Goal: Task Accomplishment & Management: Manage account settings

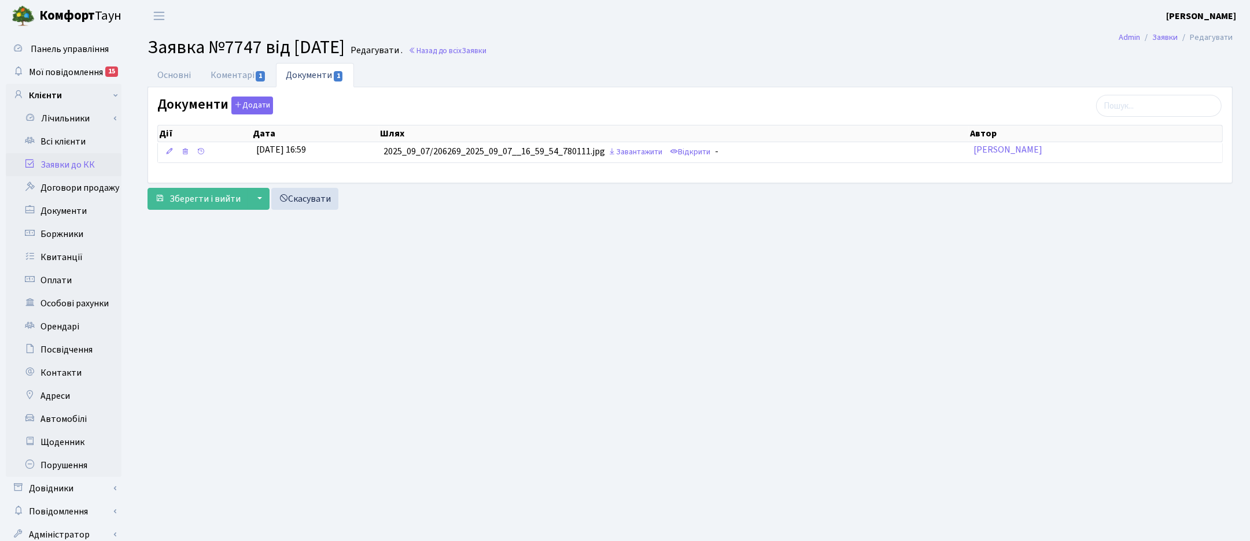
click at [505, 42] on h2 "Заявка №7747 від 07.09.2025 Редагувати . Назад до всіх Заявки" at bounding box center [689, 47] width 1085 height 22
click at [486, 47] on span "Заявки" at bounding box center [473, 50] width 25 height 11
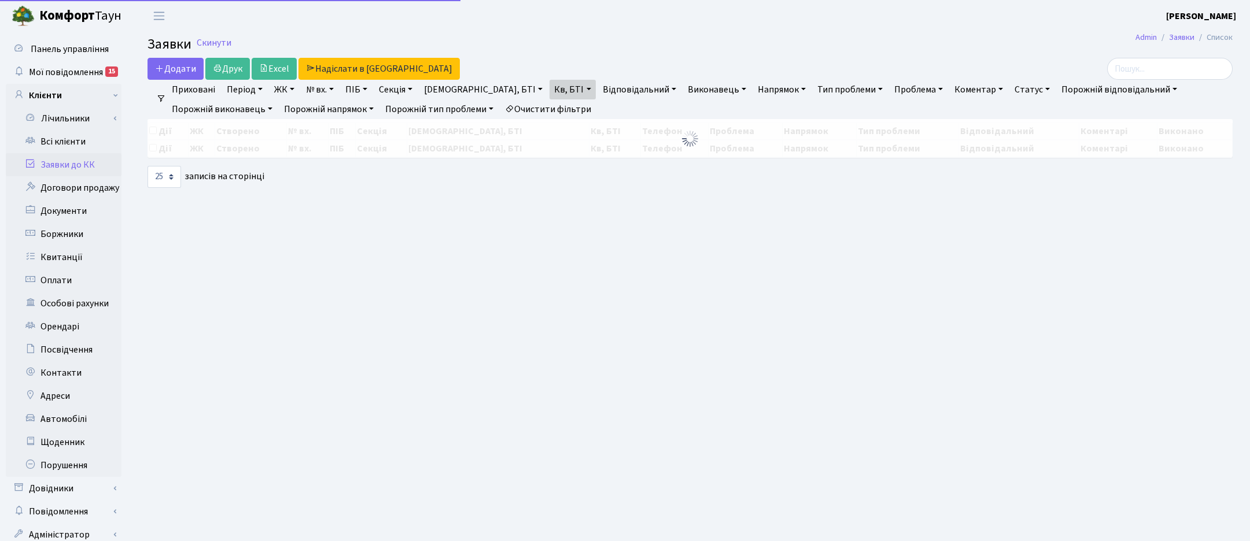
select select "25"
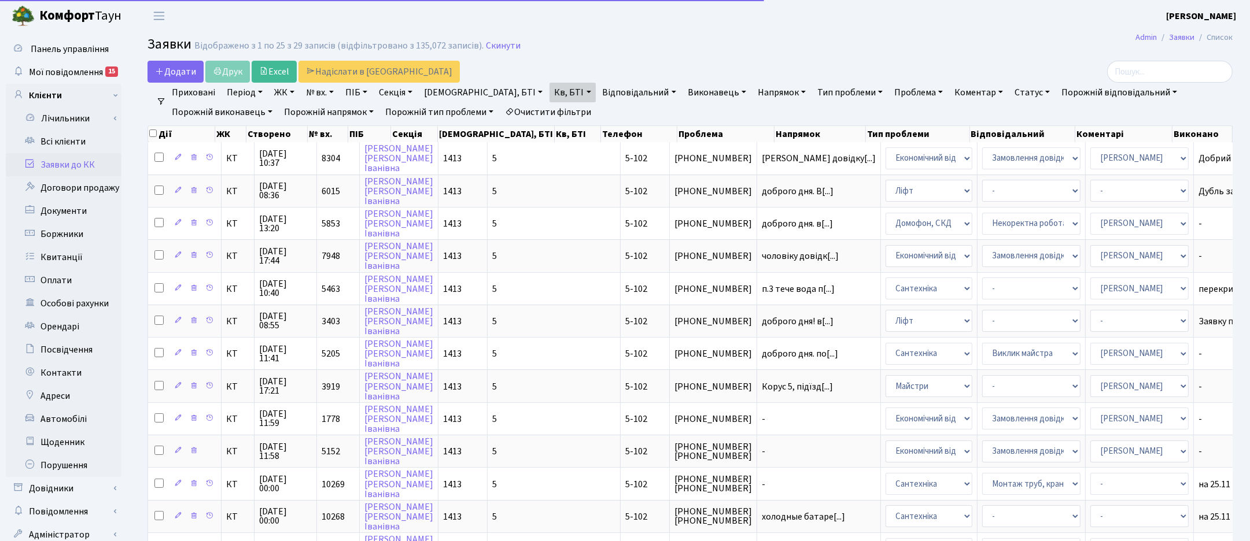
drag, startPoint x: 516, startPoint y: 84, endPoint x: 518, endPoint y: 98, distance: 13.9
click at [549, 84] on link "Кв, БТІ" at bounding box center [572, 93] width 46 height 20
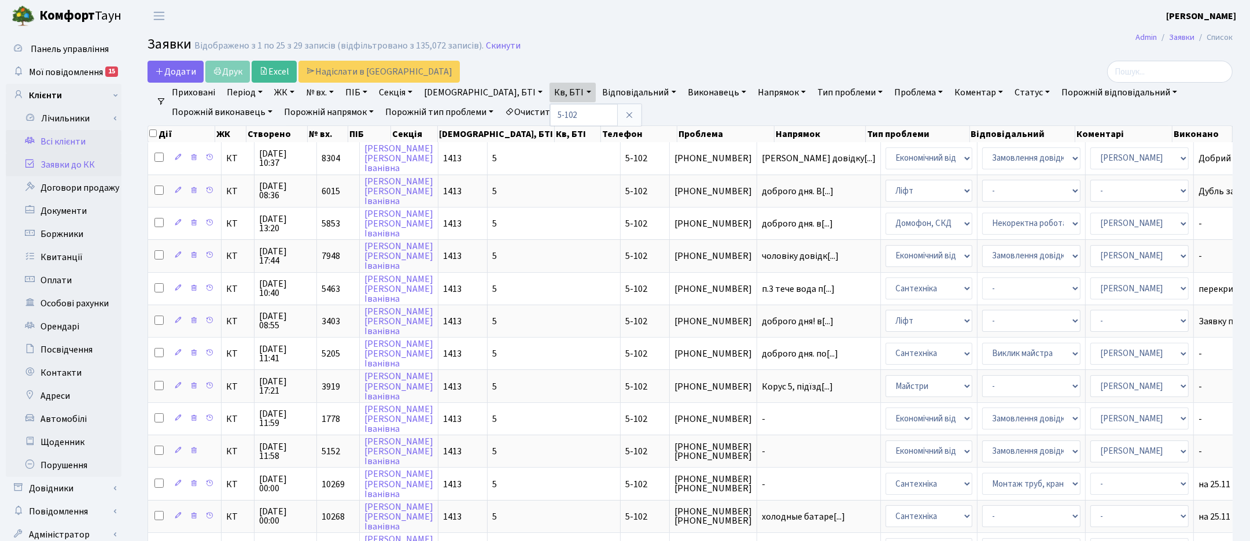
click at [61, 134] on link "Всі клієнти" at bounding box center [64, 141] width 116 height 23
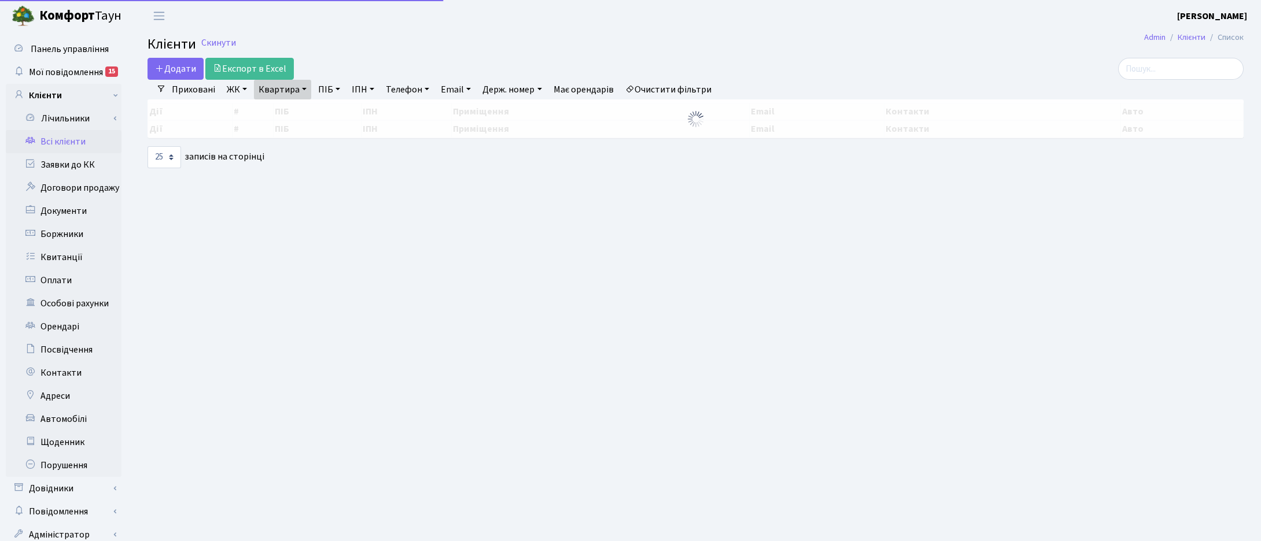
select select "25"
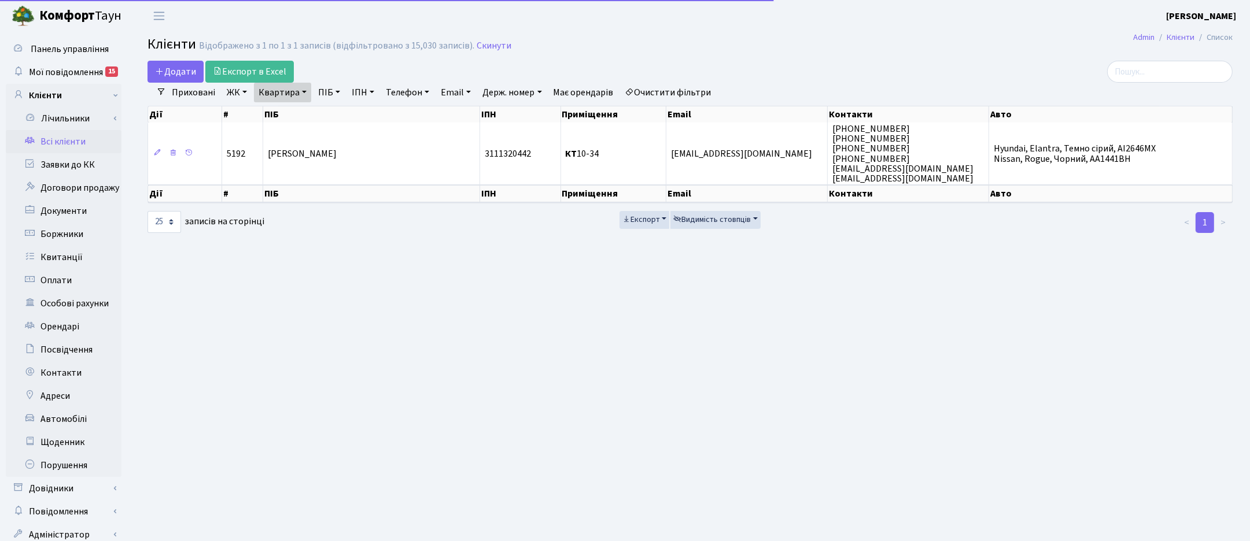
click at [293, 93] on link "Квартира" at bounding box center [282, 93] width 57 height 20
click at [282, 120] on input "10-34" at bounding box center [288, 115] width 68 height 22
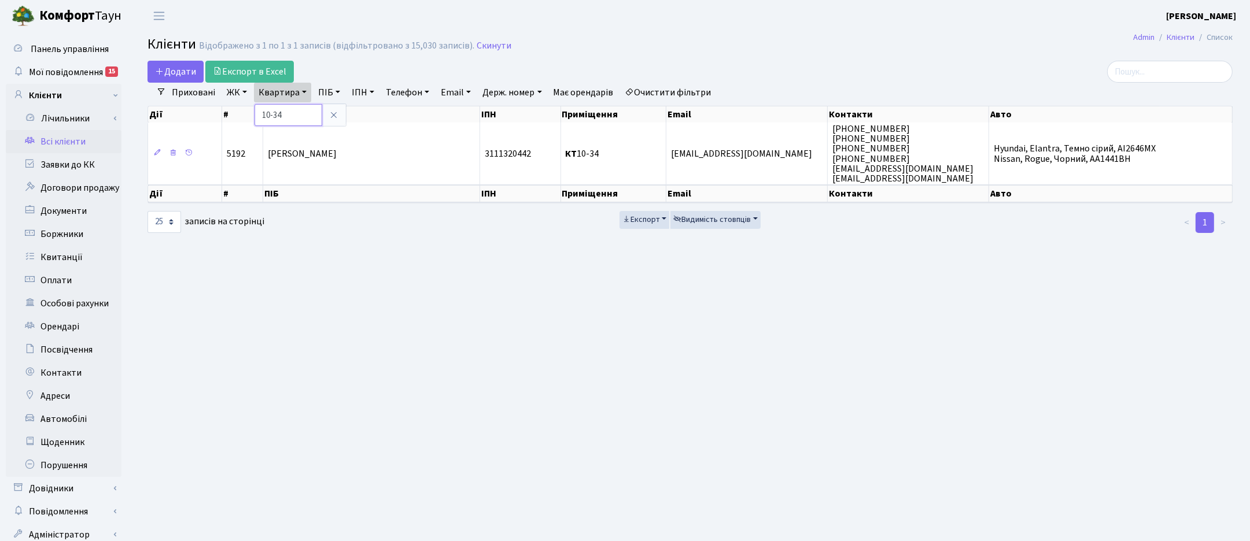
drag, startPoint x: 287, startPoint y: 119, endPoint x: 243, endPoint y: 102, distance: 46.8
click at [244, 103] on div "Додати Експорт в Excel Фільтри Приховані ЖК ТХ, вул. Ділова, 1/2 КТ, вул. Реген…" at bounding box center [690, 147] width 1102 height 173
click at [261, 97] on link "Квартира" at bounding box center [282, 93] width 57 height 20
type input "2-129"
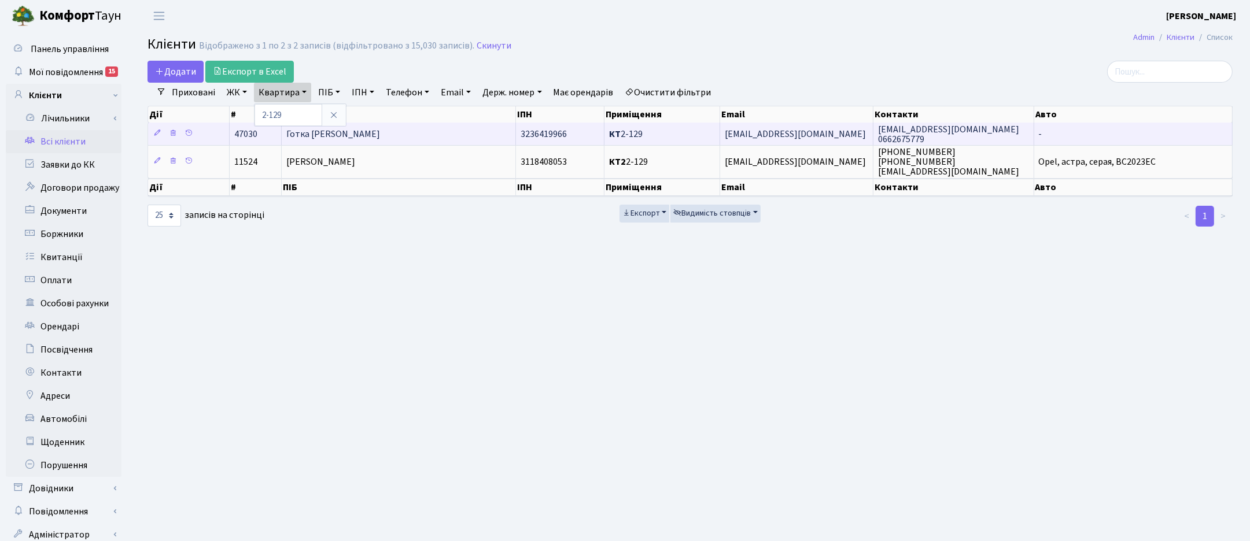
click at [370, 138] on td "Готка [PERSON_NAME]" at bounding box center [399, 134] width 234 height 23
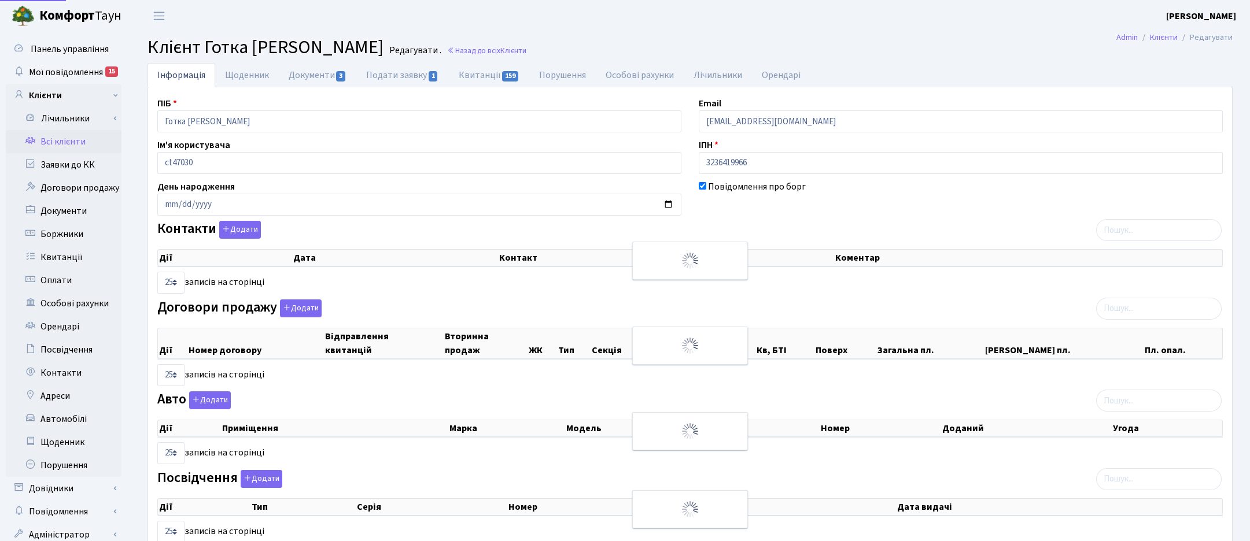
select select "25"
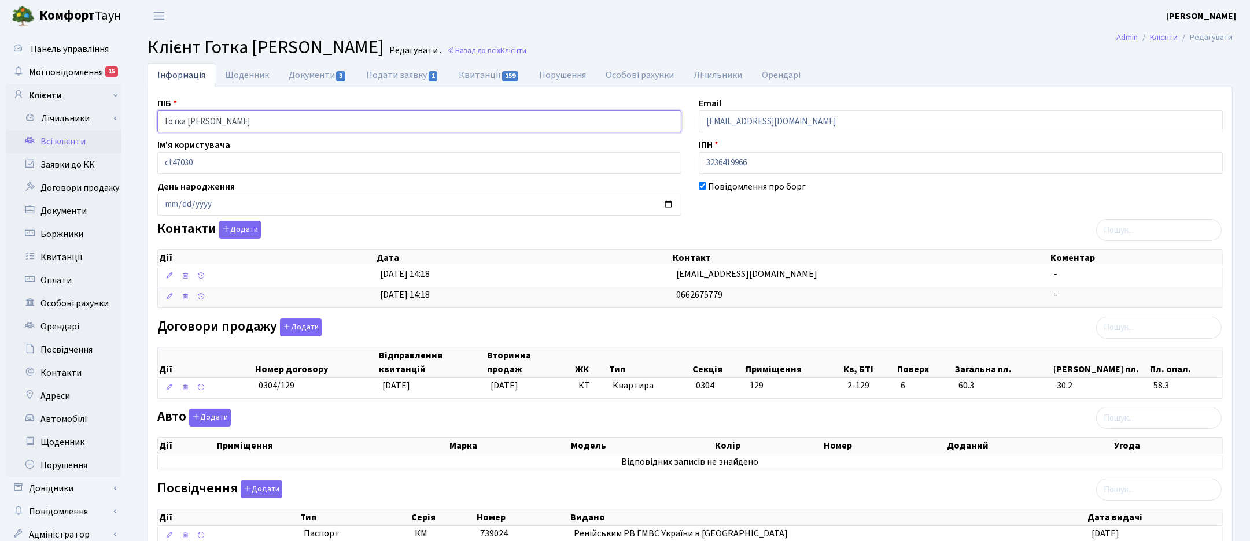
drag, startPoint x: 217, startPoint y: 122, endPoint x: 29, endPoint y: 129, distance: 187.5
click at [29, 129] on div "Панель управління Мої повідомлення 15 Клієнти Лічильники" at bounding box center [625, 354] width 1250 height 644
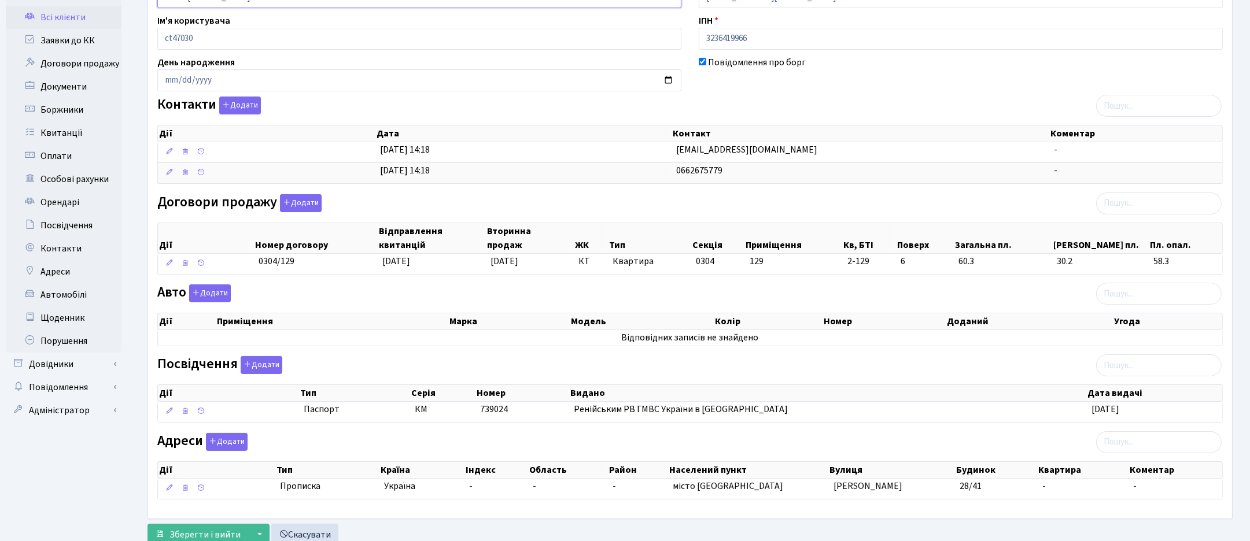
scroll to position [169, 0]
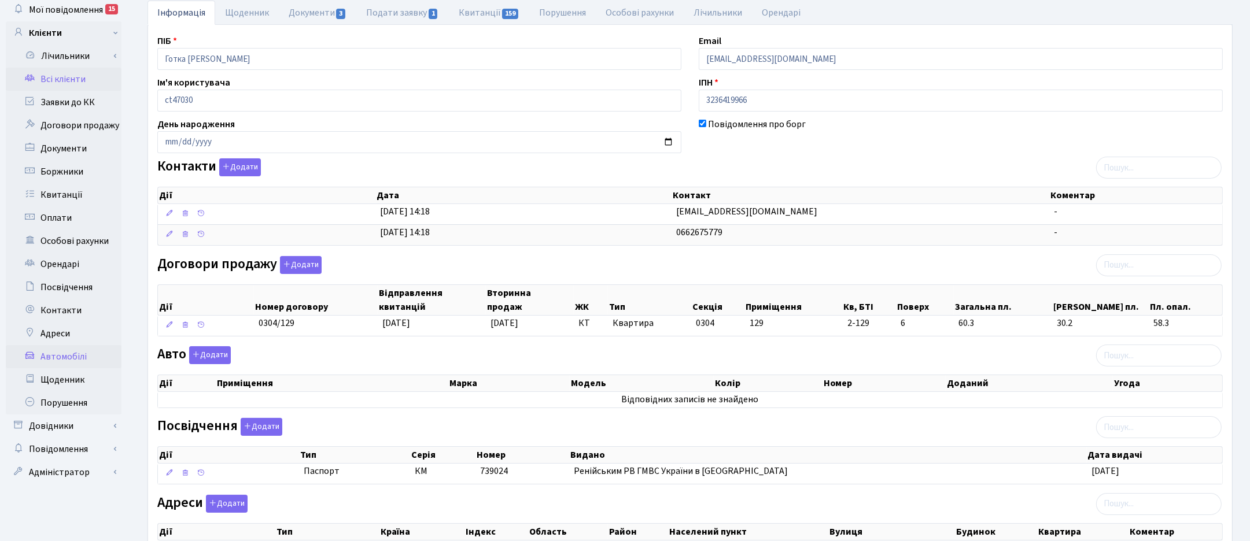
scroll to position [145, 0]
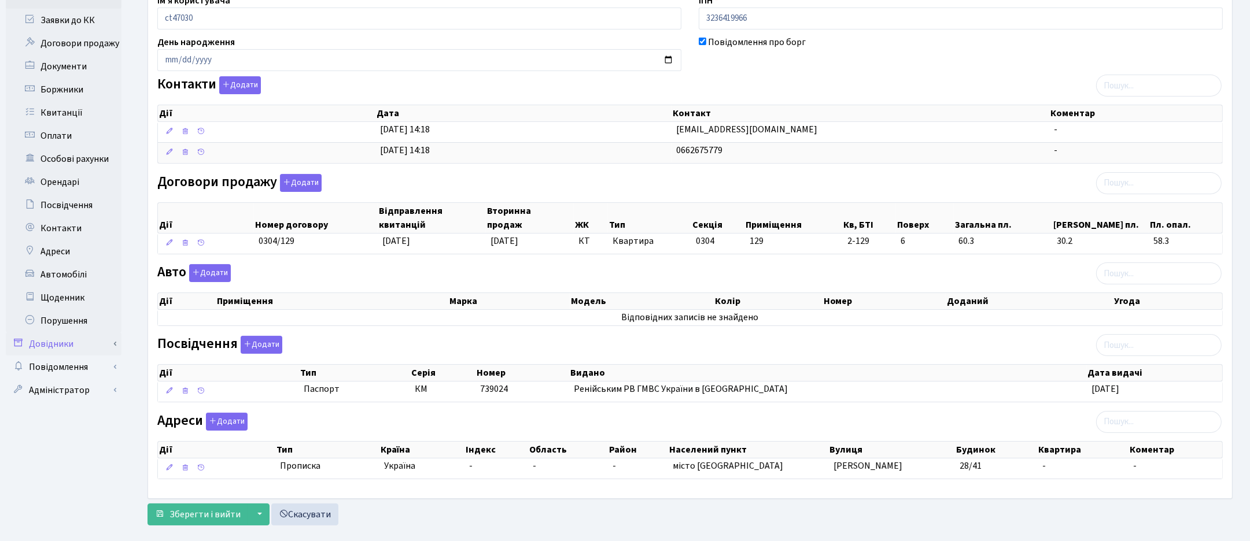
click at [68, 345] on link "Довідники" at bounding box center [64, 344] width 116 height 23
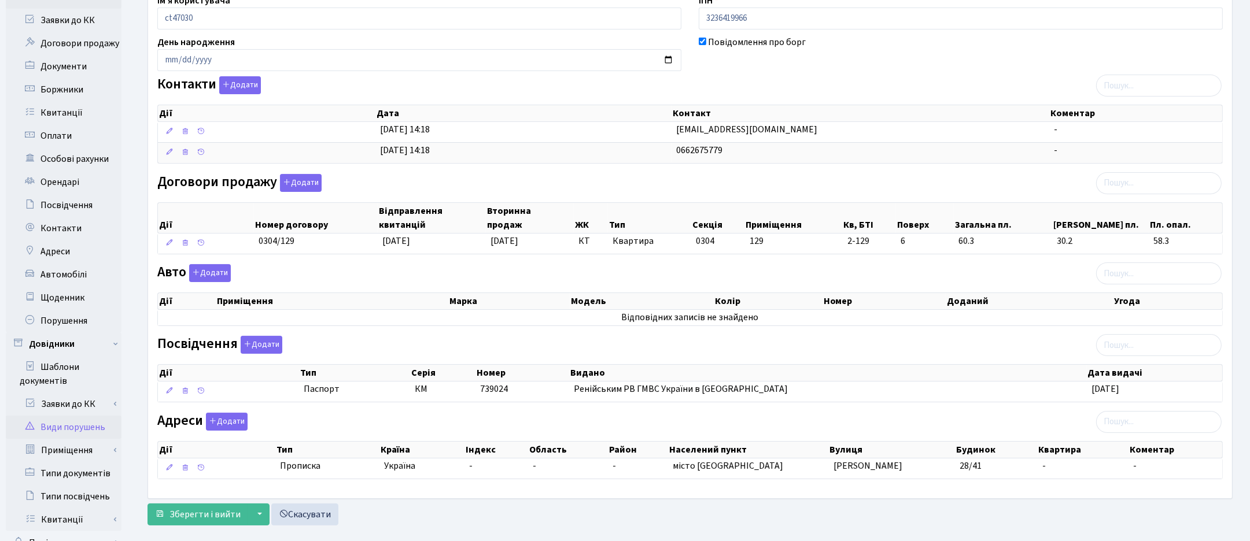
click at [71, 424] on link "Види порушень" at bounding box center [64, 427] width 116 height 23
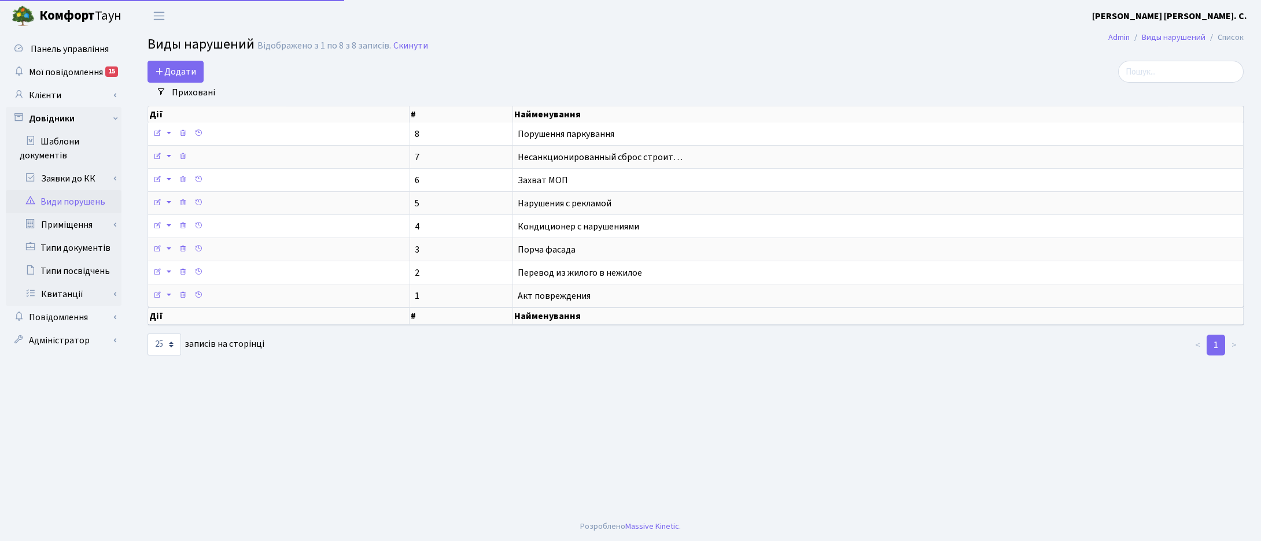
select select "25"
click at [61, 223] on link "Приміщення" at bounding box center [67, 224] width 108 height 23
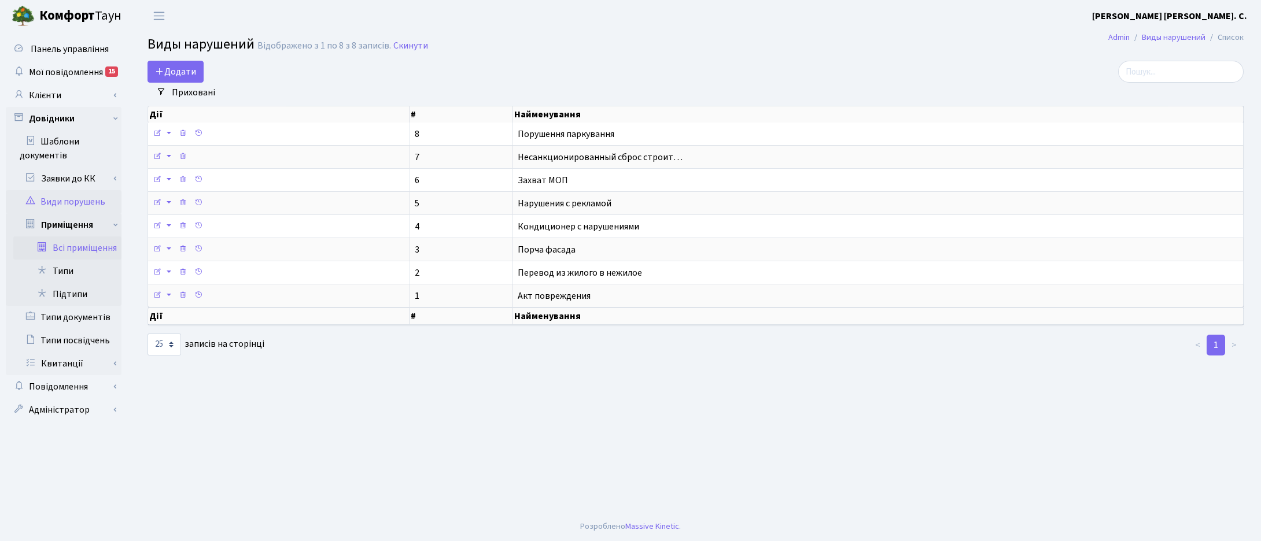
click at [72, 246] on link "Всі приміщення" at bounding box center [67, 248] width 108 height 23
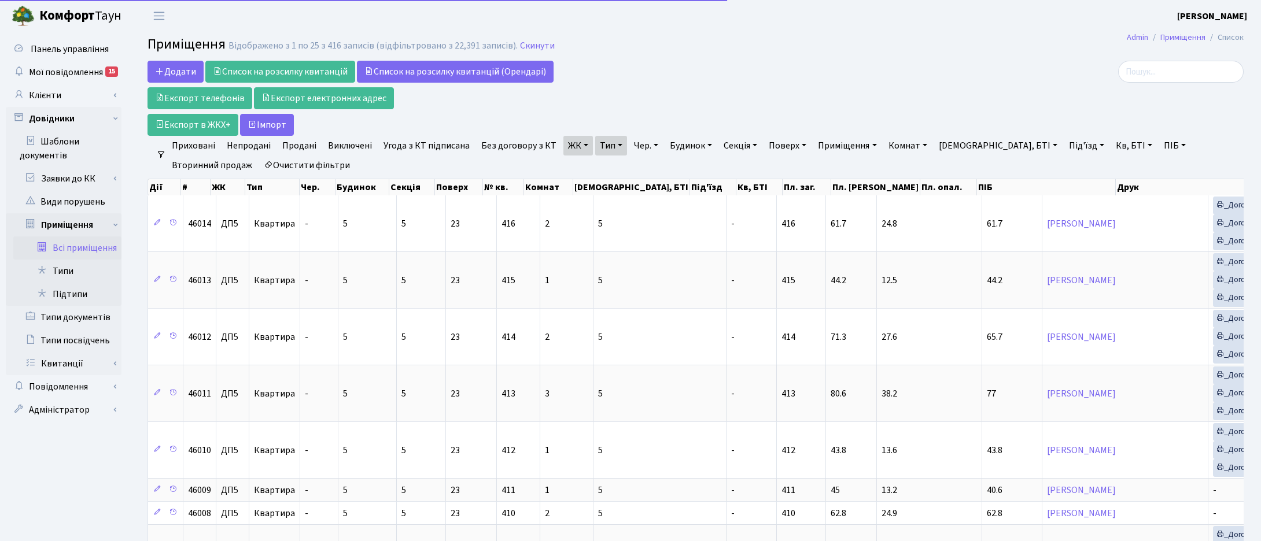
select select "25"
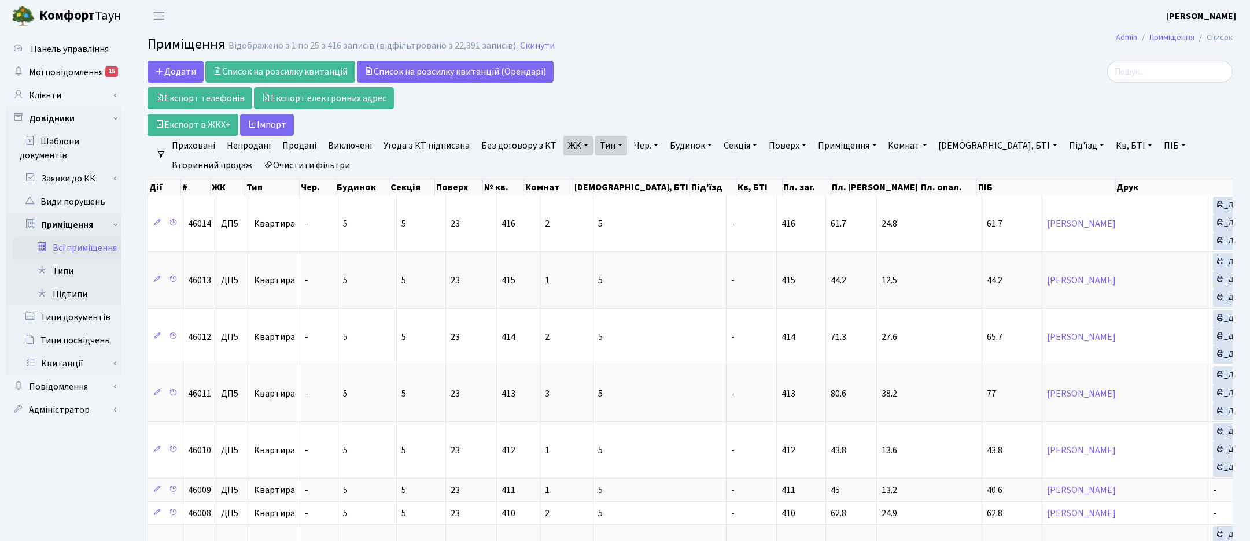
click at [579, 150] on link "ЖК" at bounding box center [577, 146] width 29 height 20
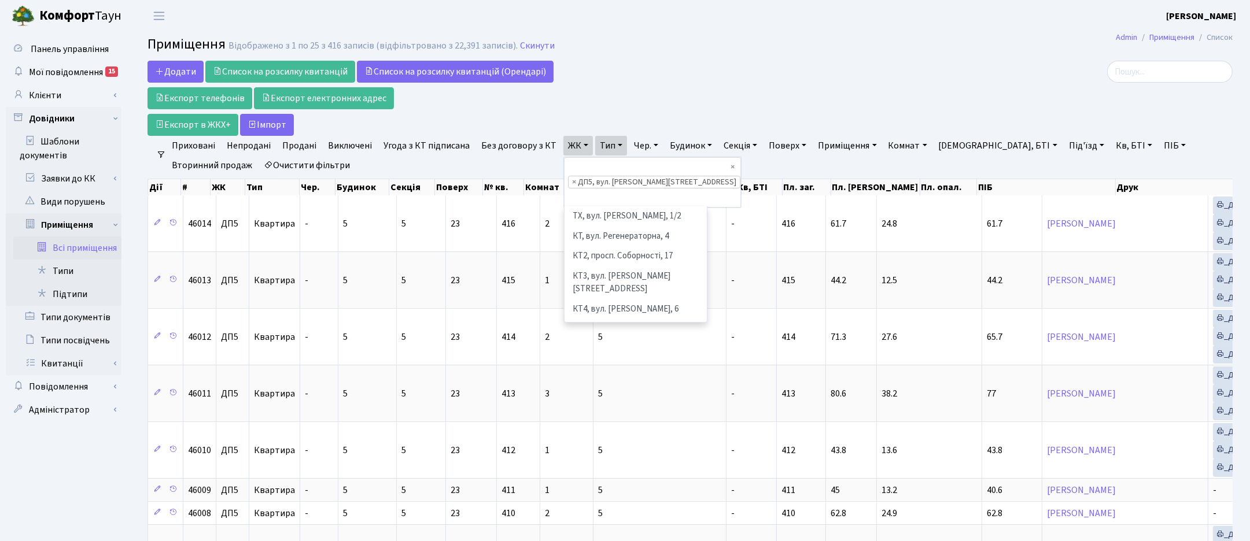
scroll to position [379, 0]
click at [568, 176] on li "× ДП5, вул. [PERSON_NAME][STREET_ADDRESS]" at bounding box center [654, 182] width 172 height 13
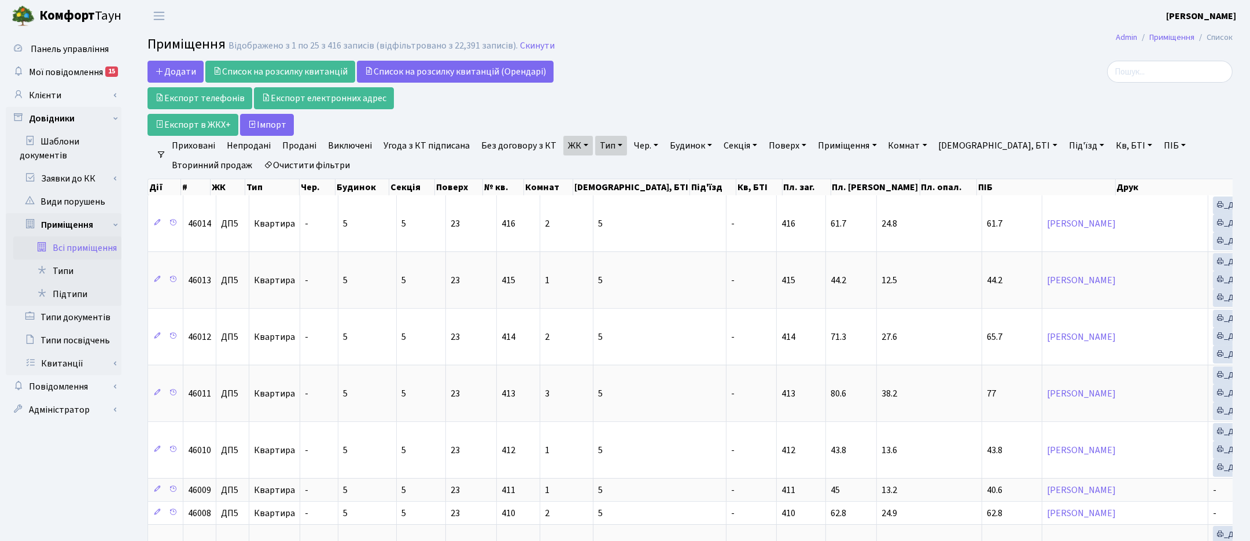
click at [572, 147] on link "ЖК" at bounding box center [577, 146] width 29 height 20
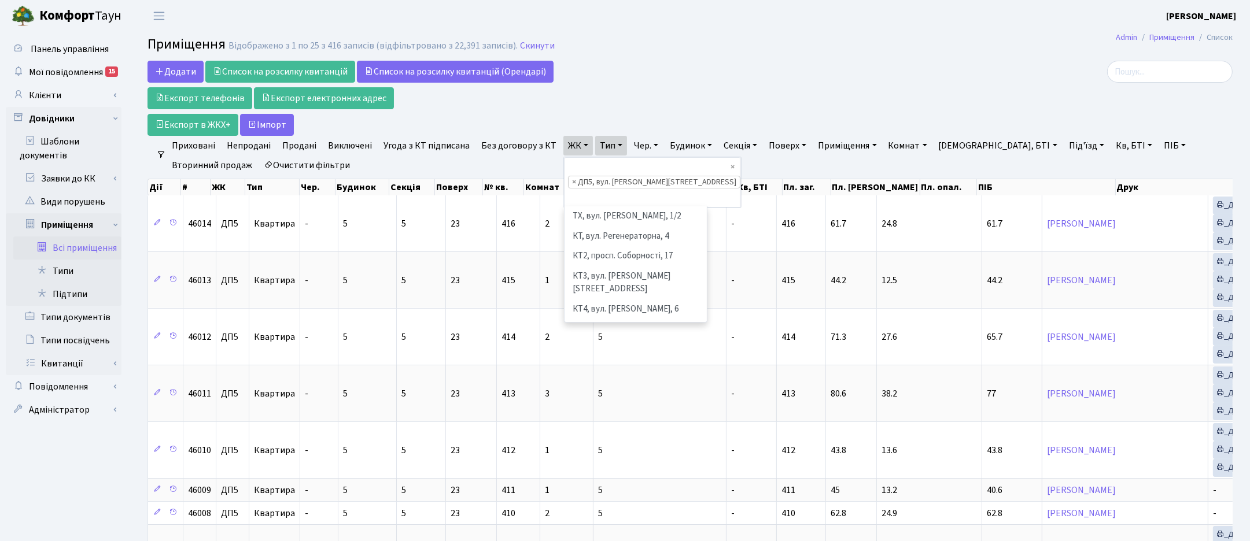
scroll to position [396, 0]
click at [533, 43] on link "Скинути" at bounding box center [537, 45] width 35 height 11
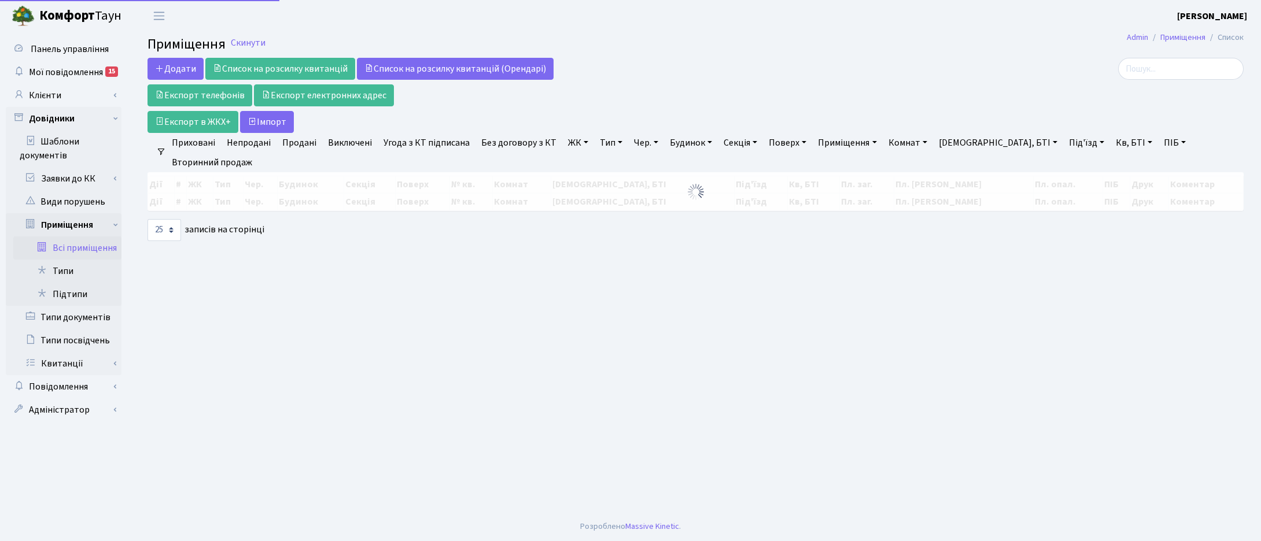
select select
select select "25"
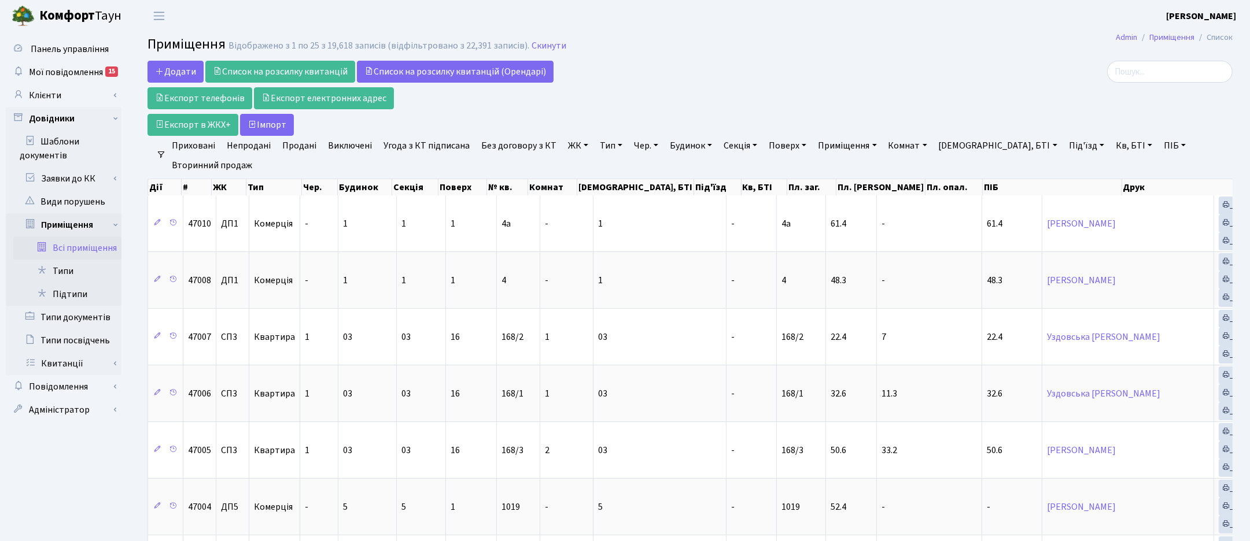
click at [574, 146] on link "ЖК" at bounding box center [577, 146] width 29 height 20
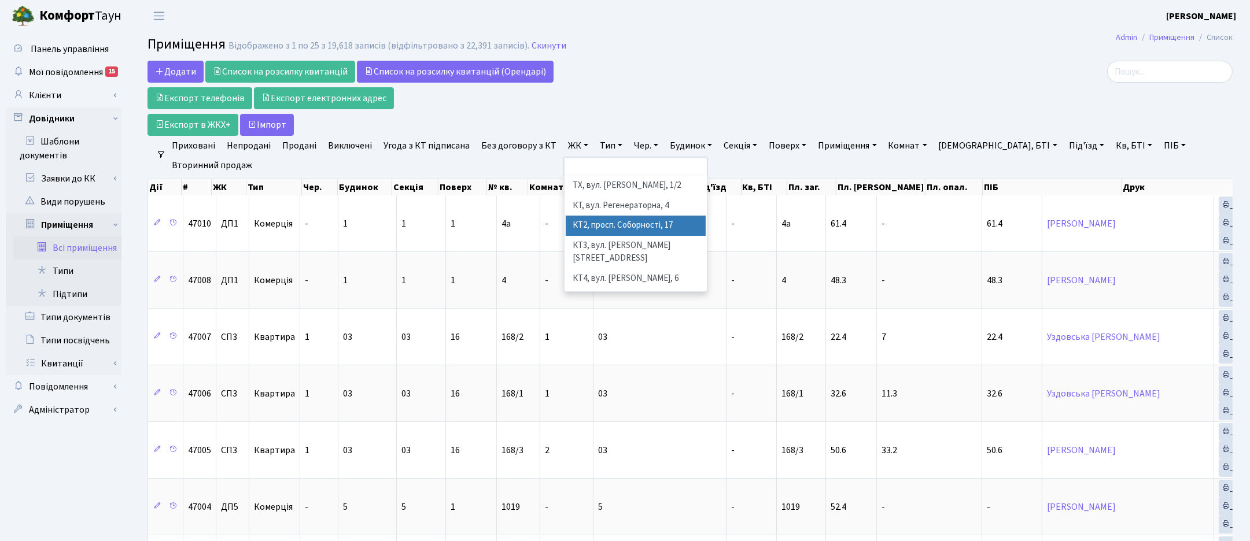
click at [582, 217] on li "КТ2, просп. Соборності, 17" at bounding box center [636, 226] width 140 height 20
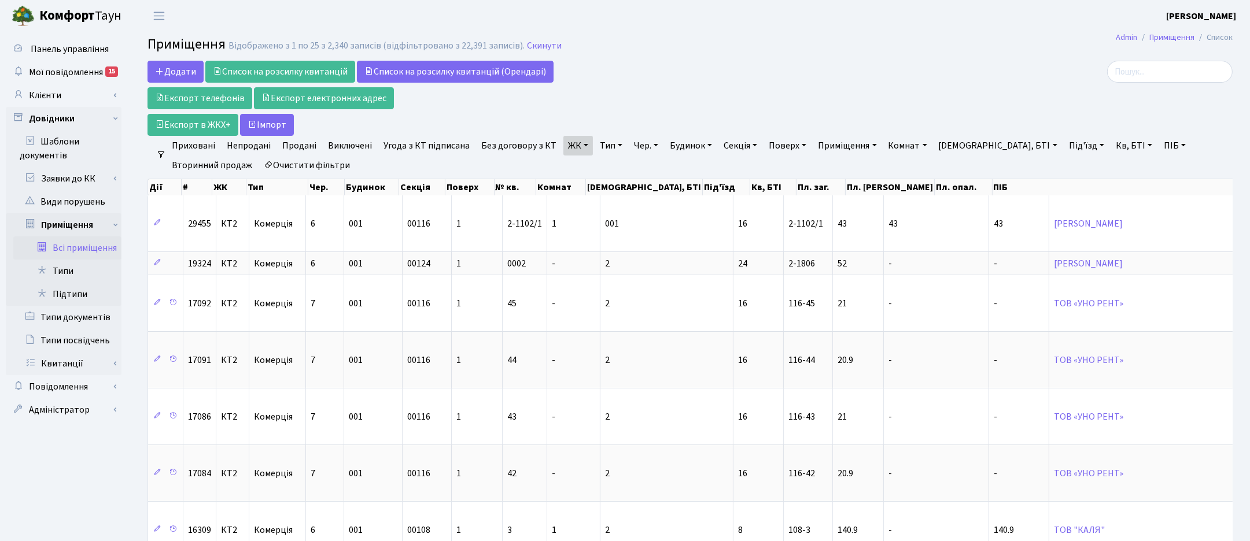
click at [1064, 146] on link "Під'їзд" at bounding box center [1086, 146] width 45 height 20
click at [1065, 171] on input "text" at bounding box center [1099, 168] width 68 height 22
type input "12"
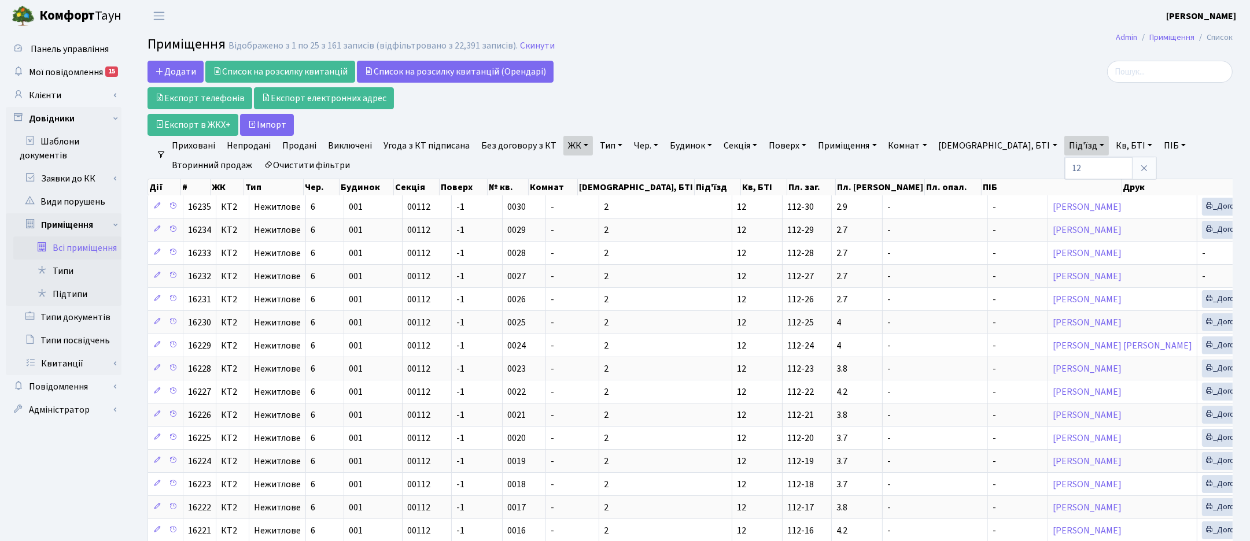
click at [618, 143] on link "Тип" at bounding box center [611, 146] width 32 height 20
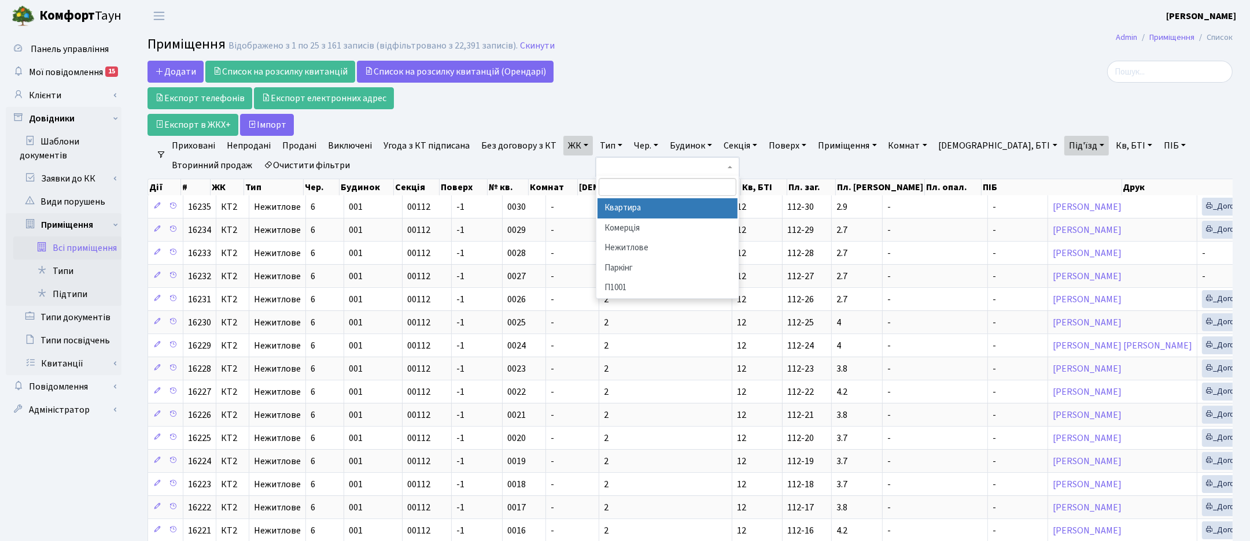
click at [611, 209] on li "Квартира" at bounding box center [667, 208] width 140 height 20
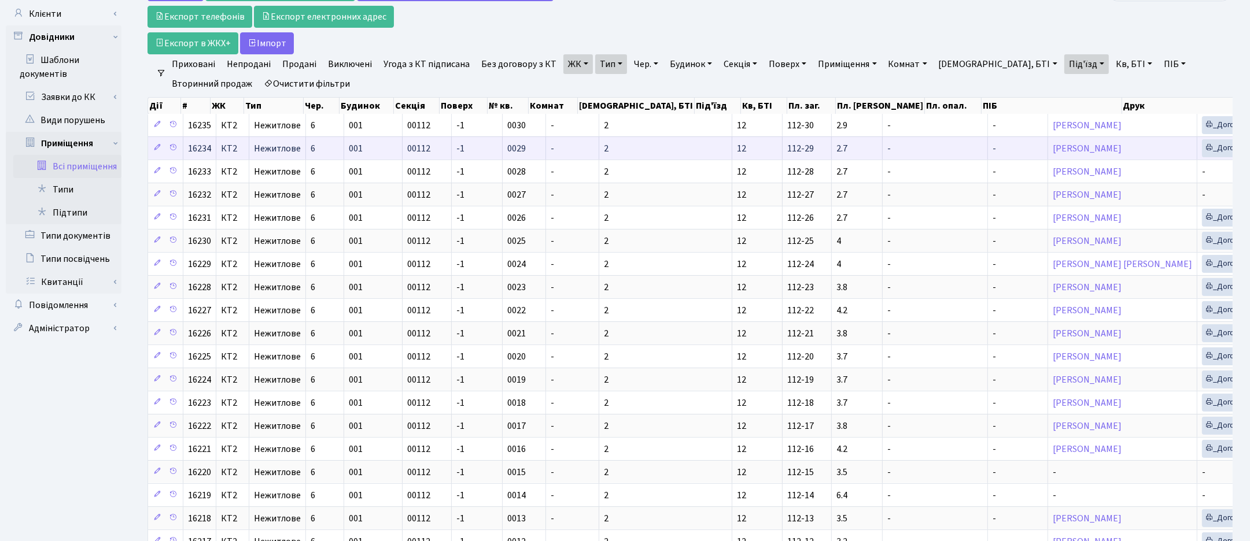
scroll to position [333, 0]
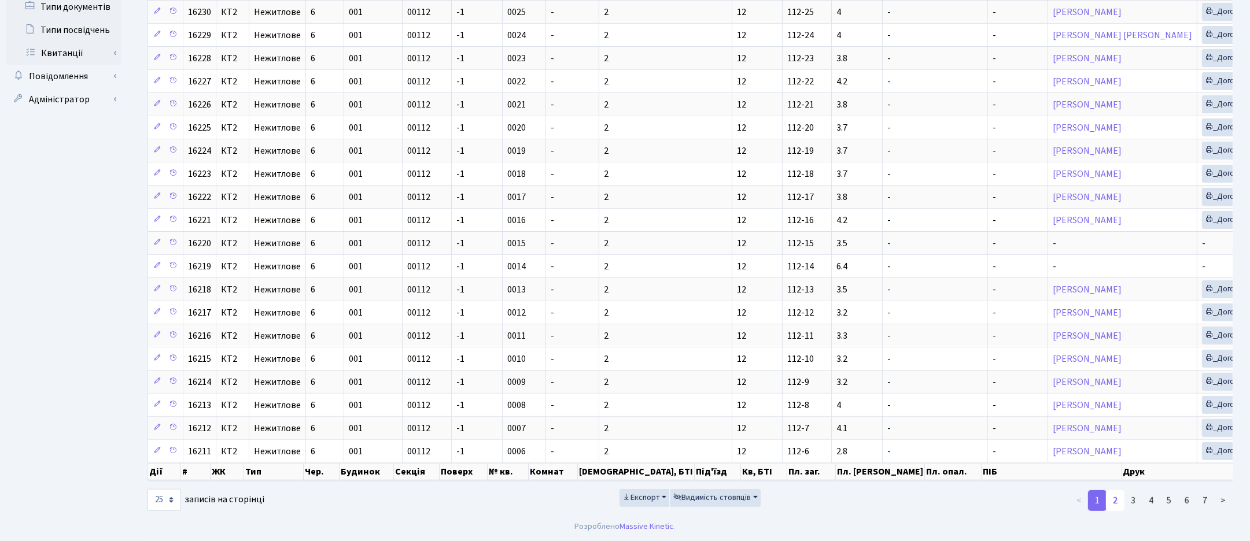
click at [1121, 498] on link "2" at bounding box center [1115, 500] width 19 height 21
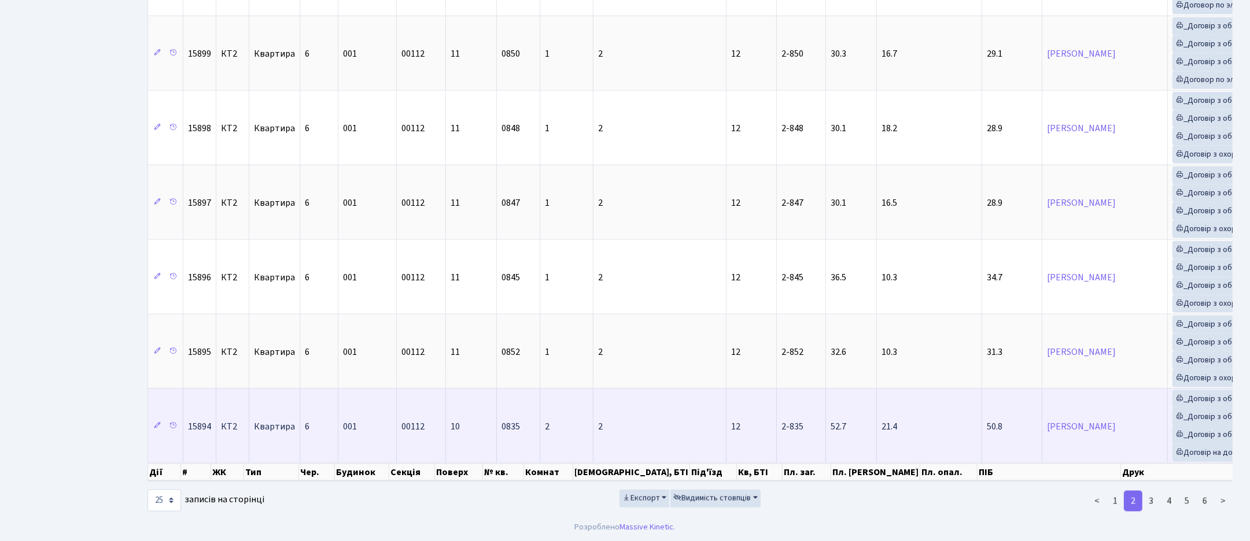
scroll to position [1640, 0]
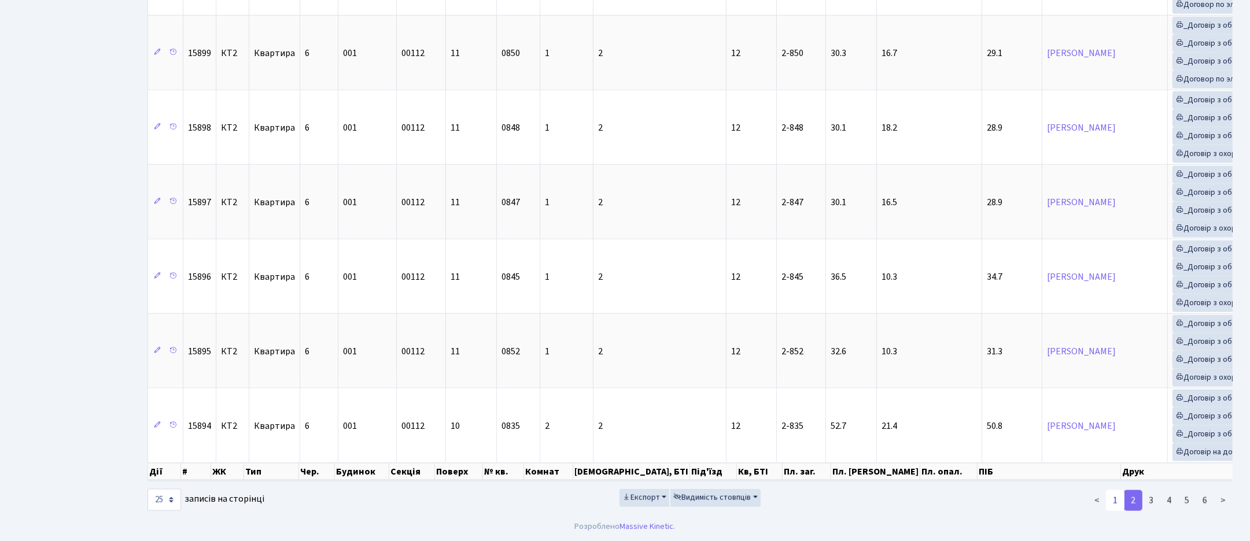
click at [1113, 496] on link "1" at bounding box center [1115, 500] width 19 height 21
click at [1203, 501] on link "6" at bounding box center [1204, 500] width 19 height 21
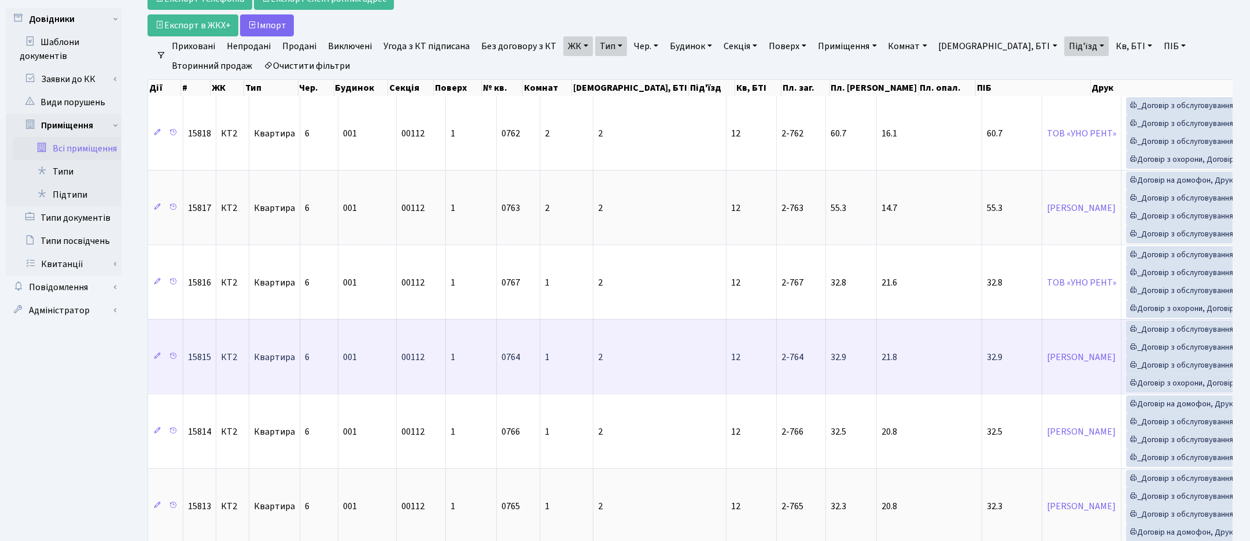
scroll to position [0, 0]
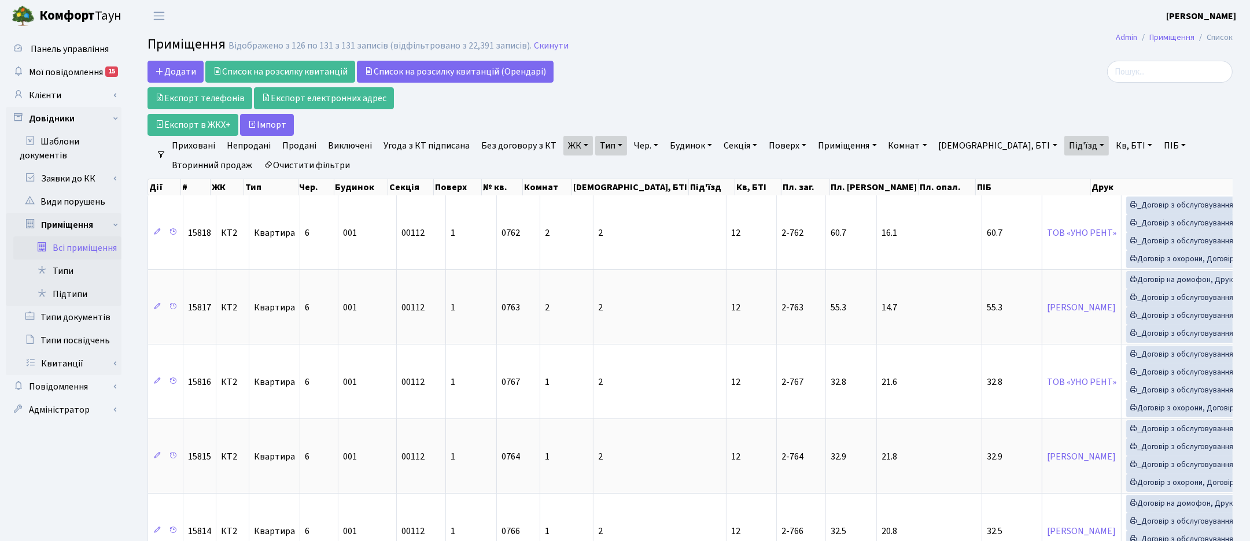
click at [1111, 146] on link "Кв, БТІ" at bounding box center [1134, 146] width 46 height 20
click at [1111, 165] on input "text" at bounding box center [1145, 168] width 68 height 22
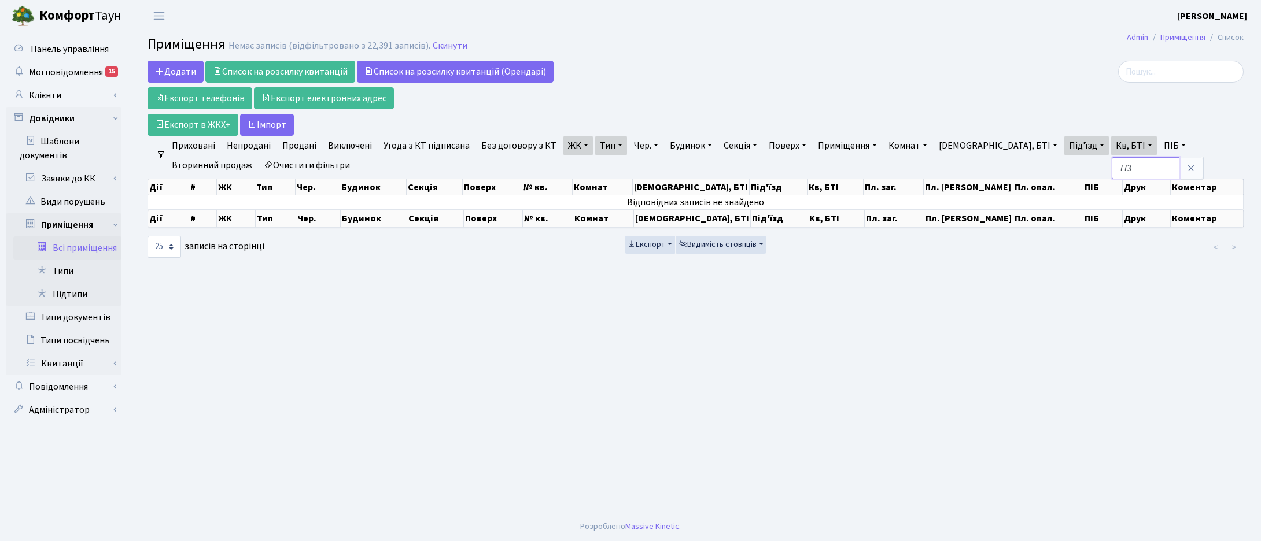
click at [1111, 173] on input "773" at bounding box center [1145, 168] width 68 height 22
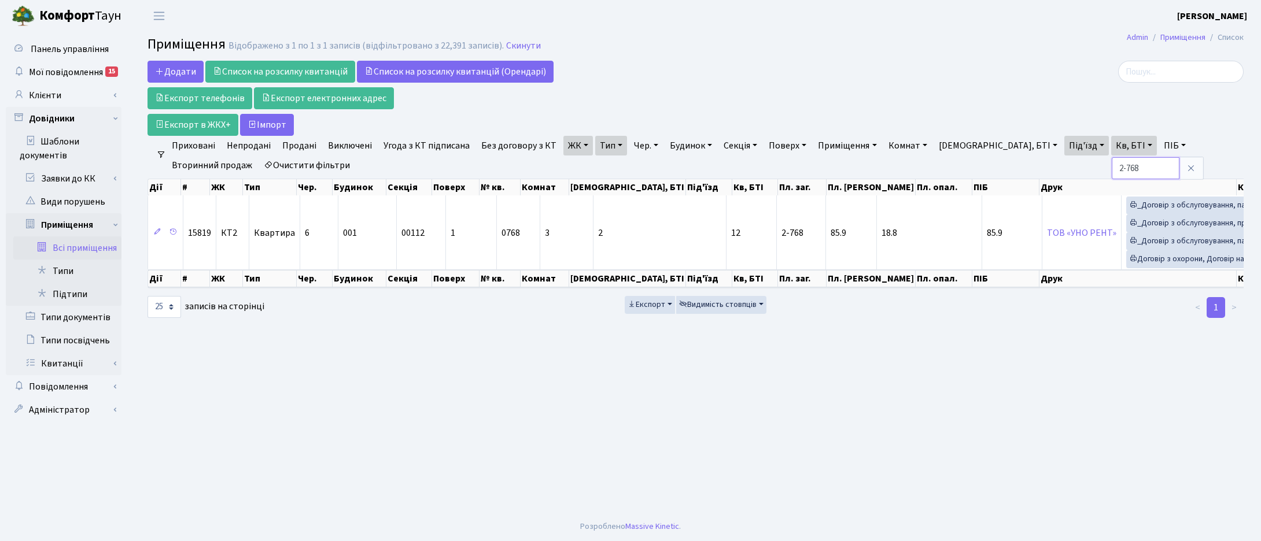
click at [1111, 168] on input "2-768" at bounding box center [1145, 168] width 68 height 22
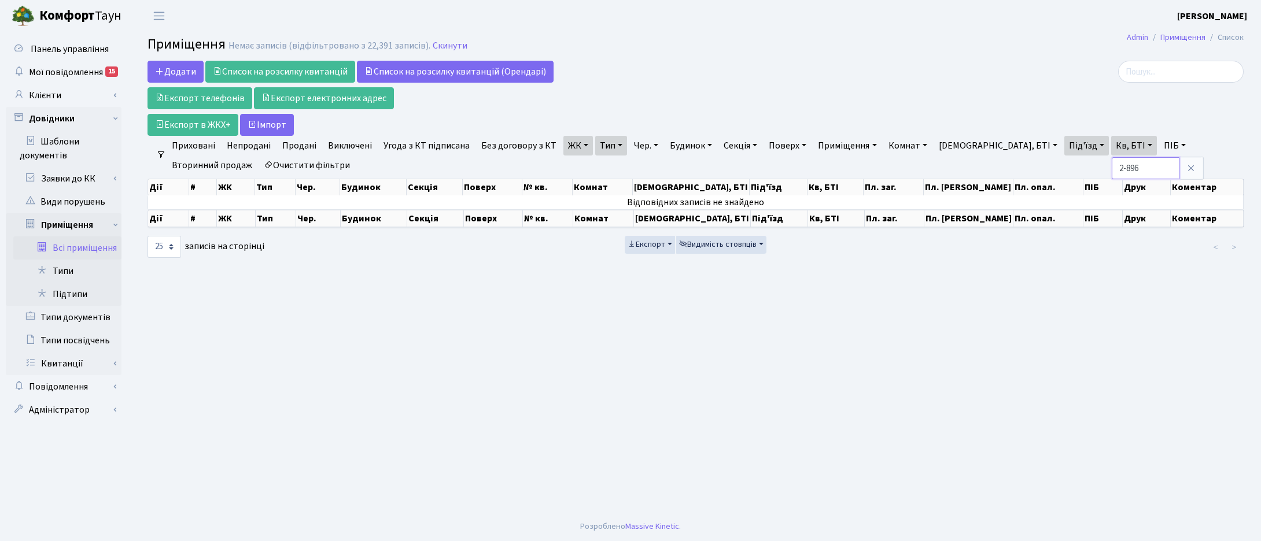
type input "2-896"
click at [52, 97] on link "Клієнти" at bounding box center [64, 95] width 116 height 23
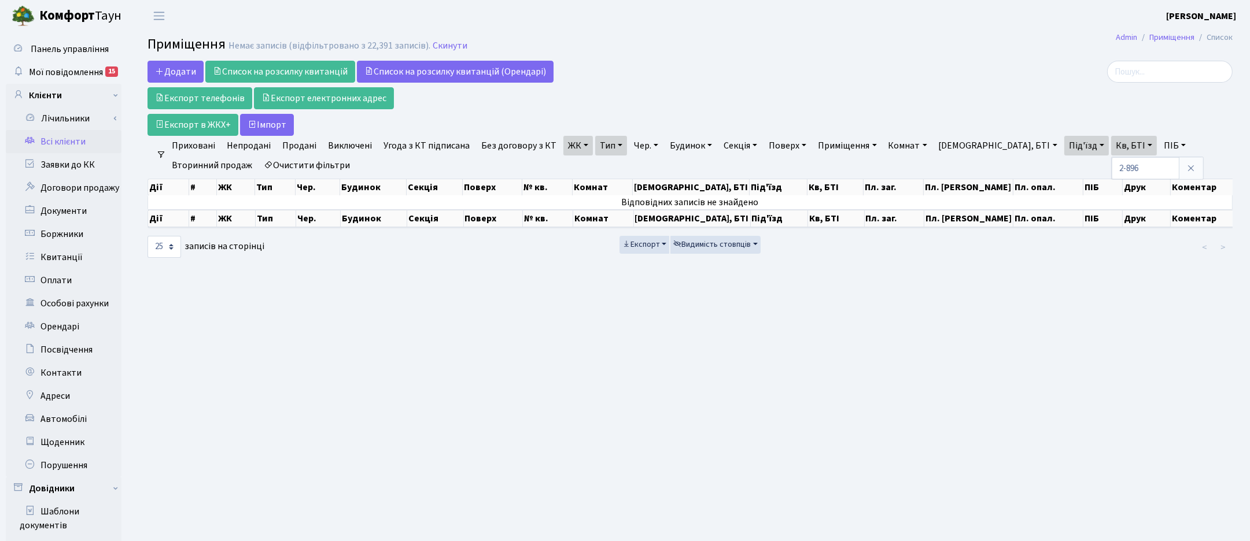
click at [64, 142] on link "Всі клієнти" at bounding box center [64, 141] width 116 height 23
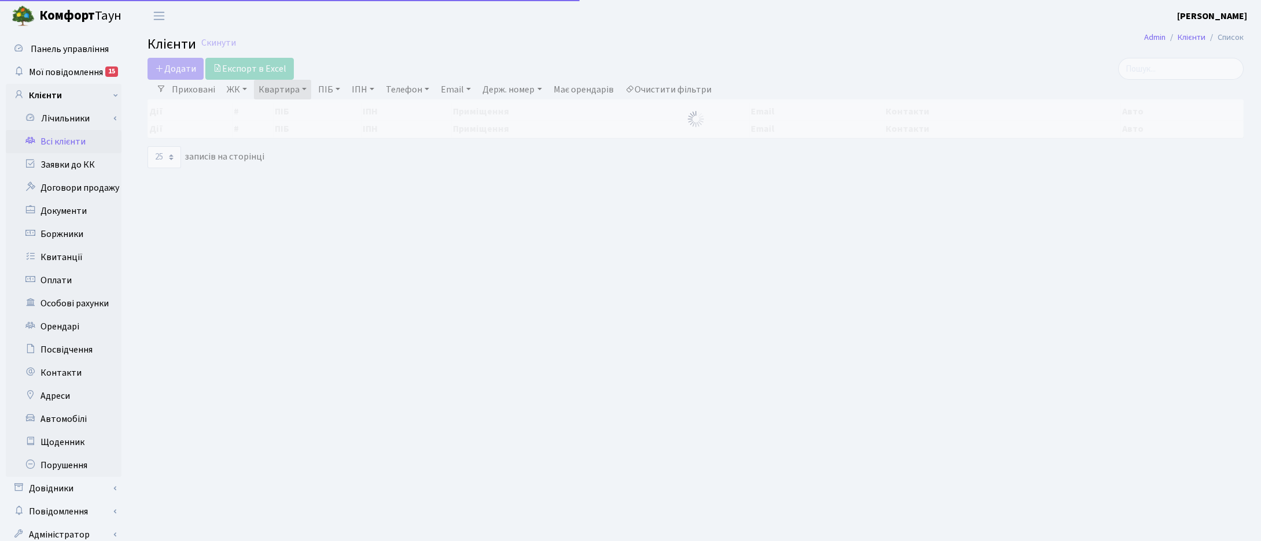
select select "25"
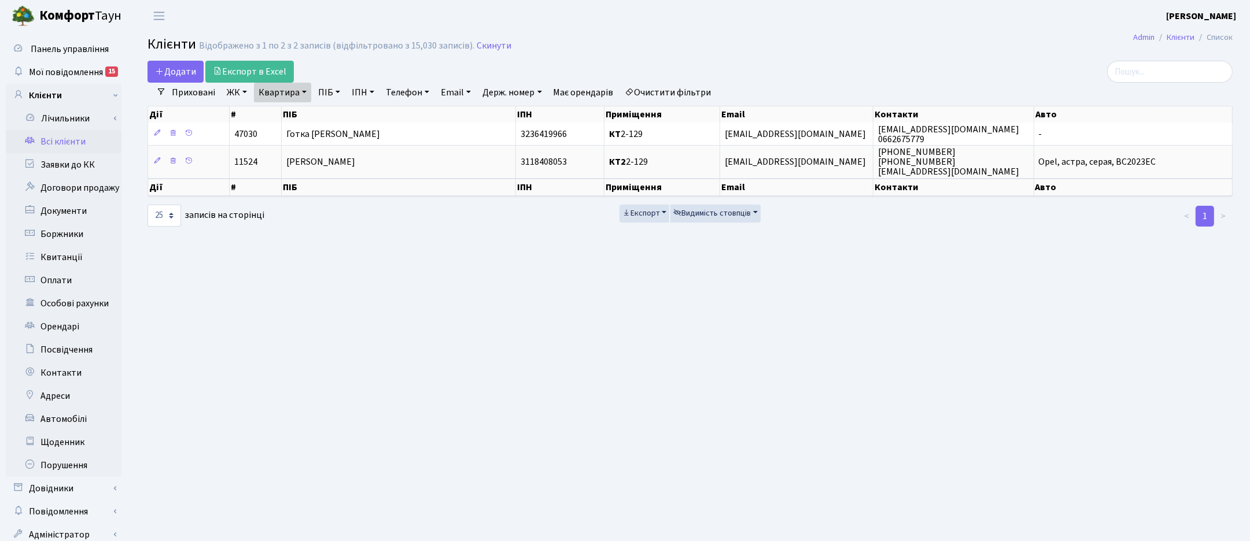
click at [296, 94] on link "Квартира" at bounding box center [282, 93] width 57 height 20
click at [305, 117] on input "2-129" at bounding box center [288, 115] width 68 height 22
drag, startPoint x: 300, startPoint y: 116, endPoint x: 234, endPoint y: 114, distance: 65.4
click at [234, 114] on div "Додати Експорт в Excel Фільтри Приховані ЖК ТХ, вул. [PERSON_NAME], 1/2 КТ, вул…" at bounding box center [690, 144] width 1102 height 167
click at [479, 50] on link "Скинути" at bounding box center [493, 45] width 35 height 11
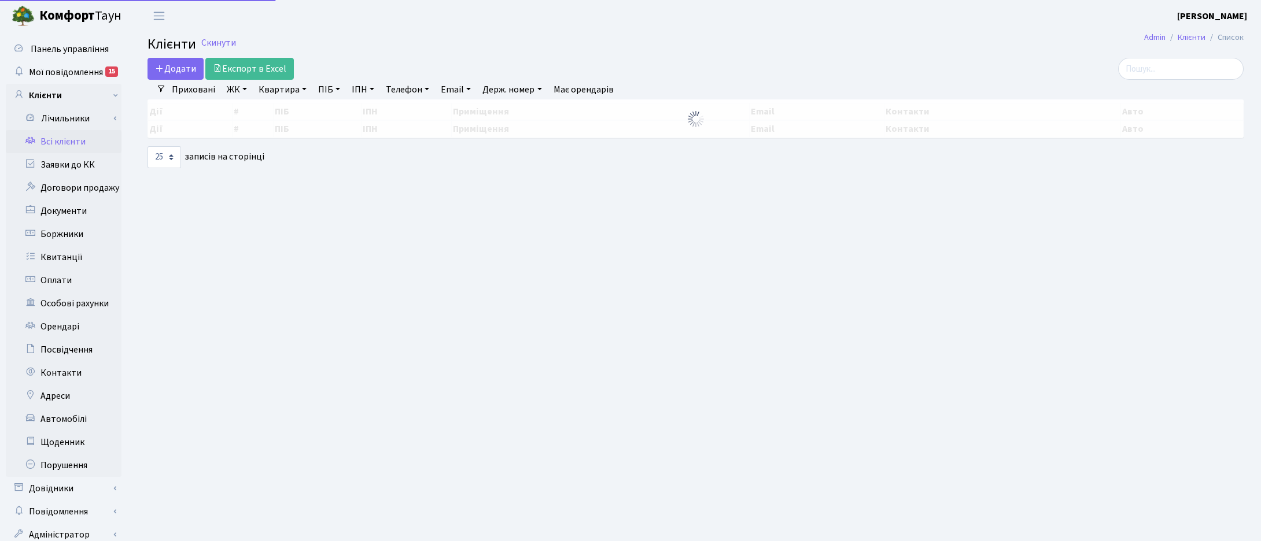
select select "25"
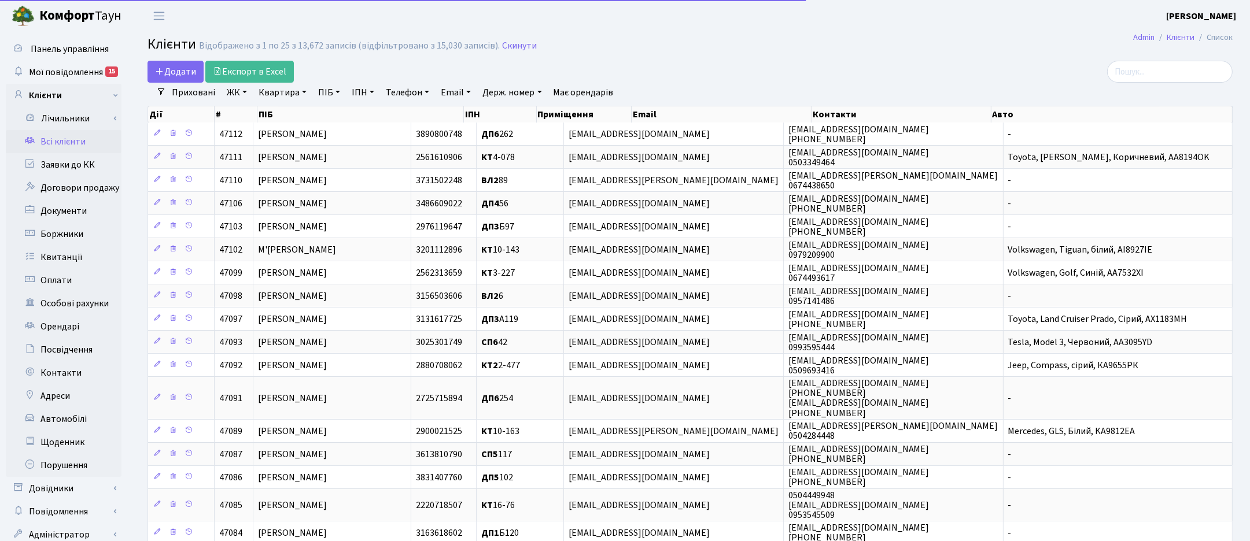
click at [293, 90] on link "Квартира" at bounding box center [282, 93] width 57 height 20
click at [295, 105] on input "text" at bounding box center [288, 115] width 68 height 22
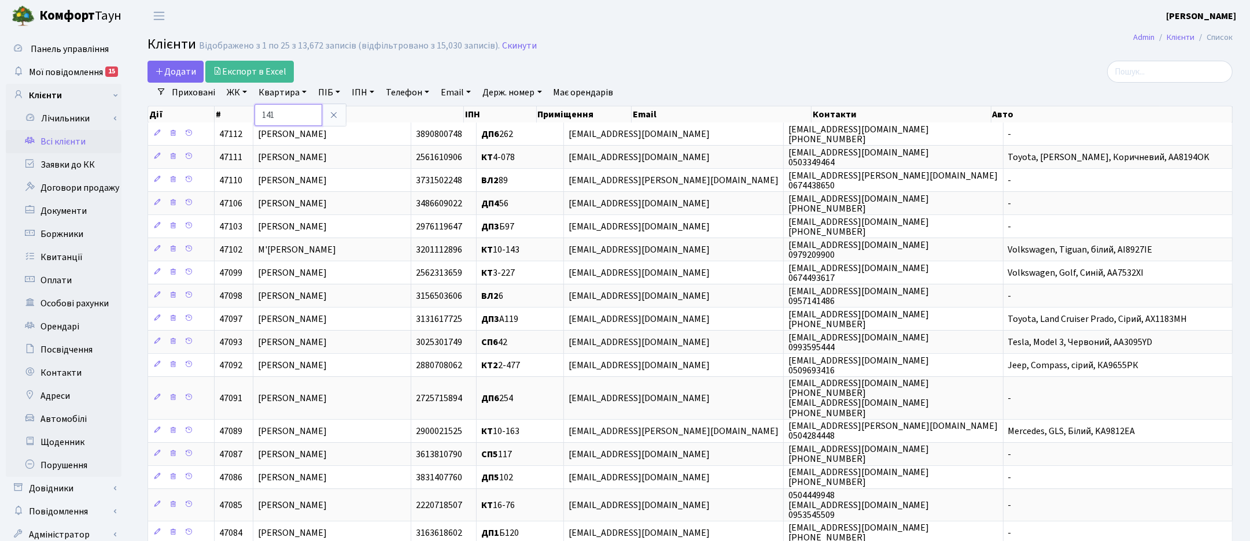
type input "141"
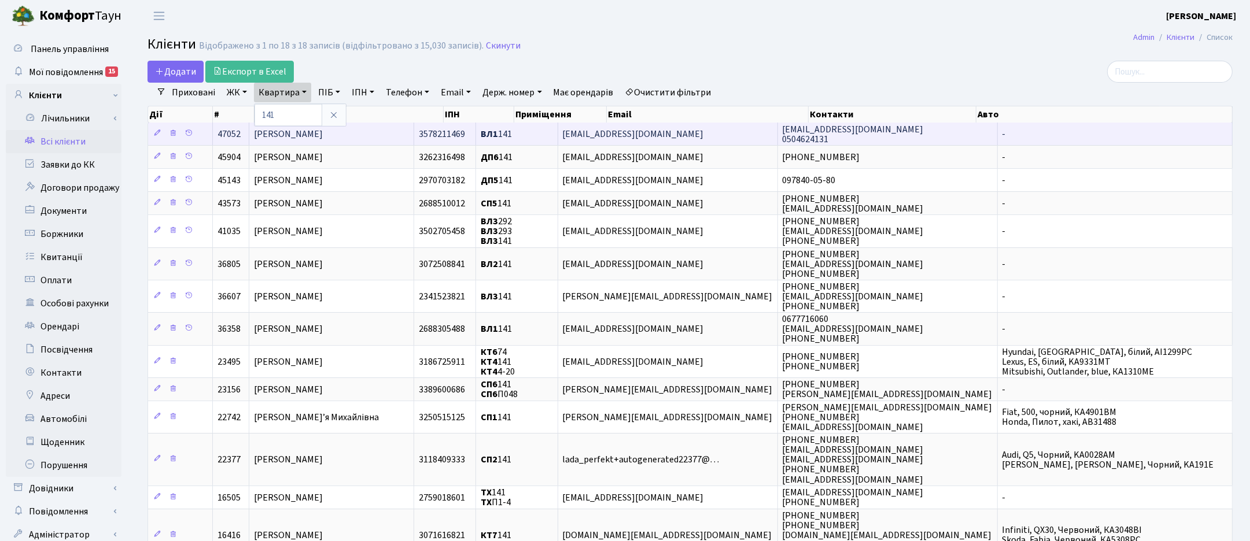
click at [323, 136] on span "[PERSON_NAME]" at bounding box center [288, 134] width 69 height 13
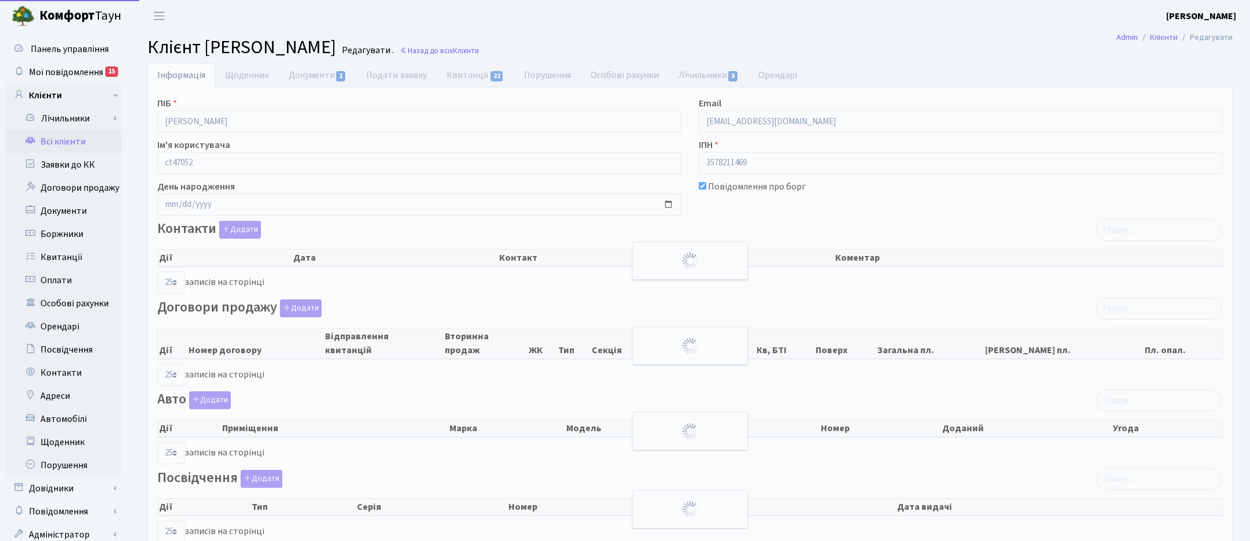
select select "25"
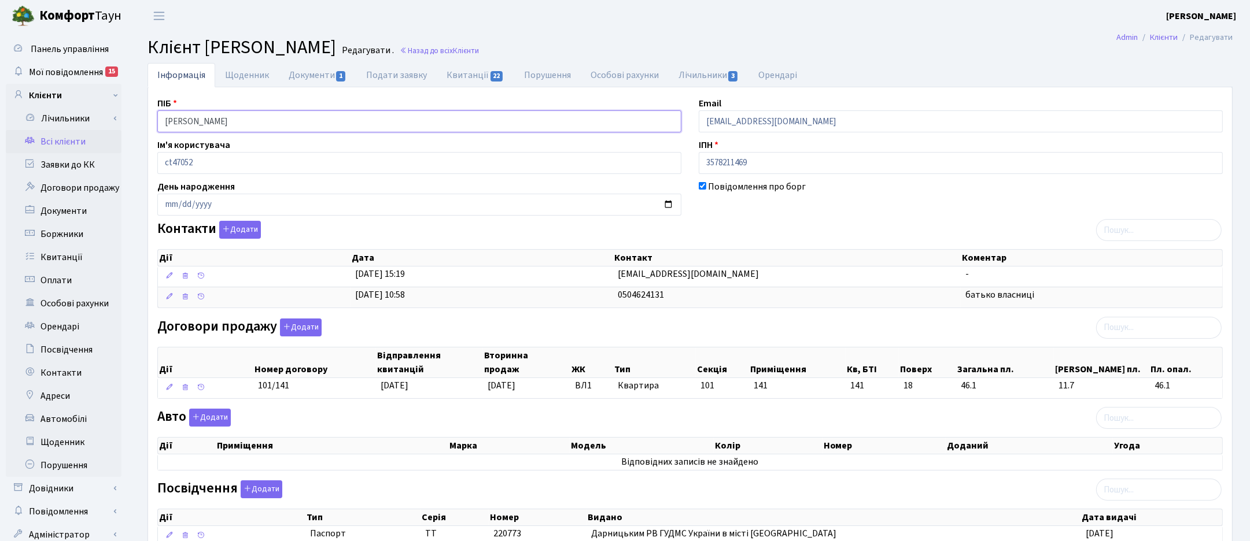
drag, startPoint x: 253, startPoint y: 120, endPoint x: 134, endPoint y: 122, distance: 118.6
click at [134, 122] on div "Інформація Щоденник Документи 1 Подати заявку Квитанції 22 Порушення Особові ра…" at bounding box center [690, 369] width 1120 height 613
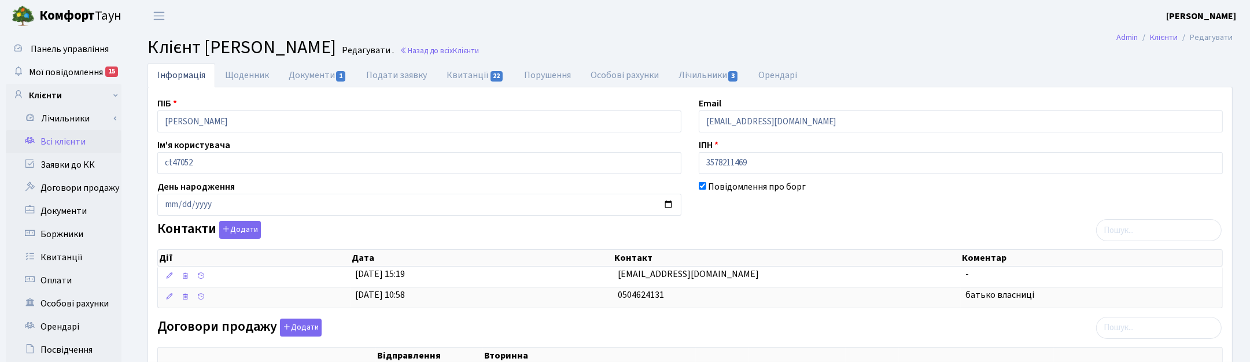
drag, startPoint x: 454, startPoint y: 233, endPoint x: 457, endPoint y: 208, distance: 25.1
click at [454, 233] on div "Контакти Додати Дії Дата Контакт Коментар Дії Дата Контакт Коментар" at bounding box center [690, 267] width 1083 height 92
click at [479, 50] on link "Назад до всіх Клієнти" at bounding box center [439, 50] width 79 height 11
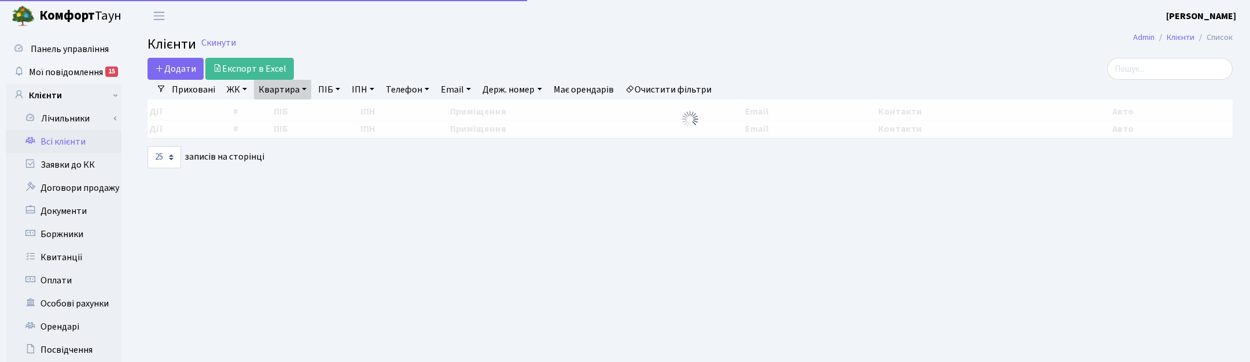
select select "25"
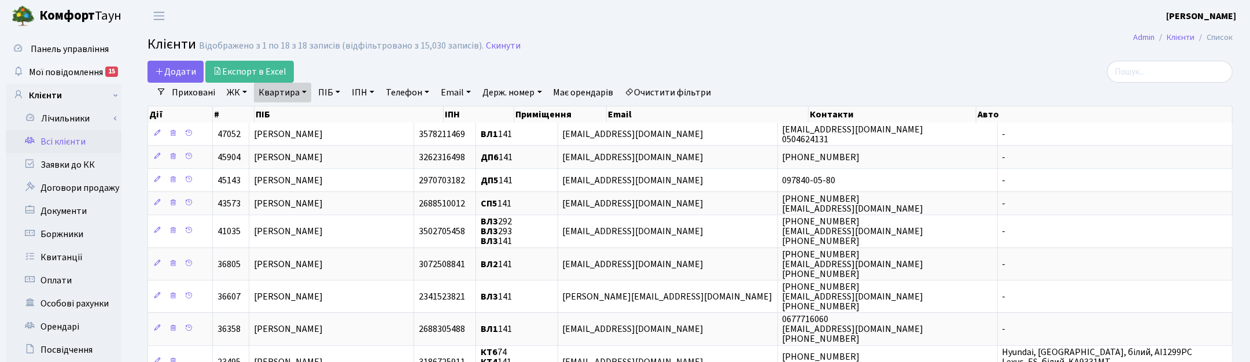
click at [301, 96] on link "Квартира" at bounding box center [282, 93] width 57 height 20
drag, startPoint x: 291, startPoint y: 114, endPoint x: 257, endPoint y: 111, distance: 33.7
click at [257, 111] on input "141" at bounding box center [288, 115] width 68 height 22
type input "29"
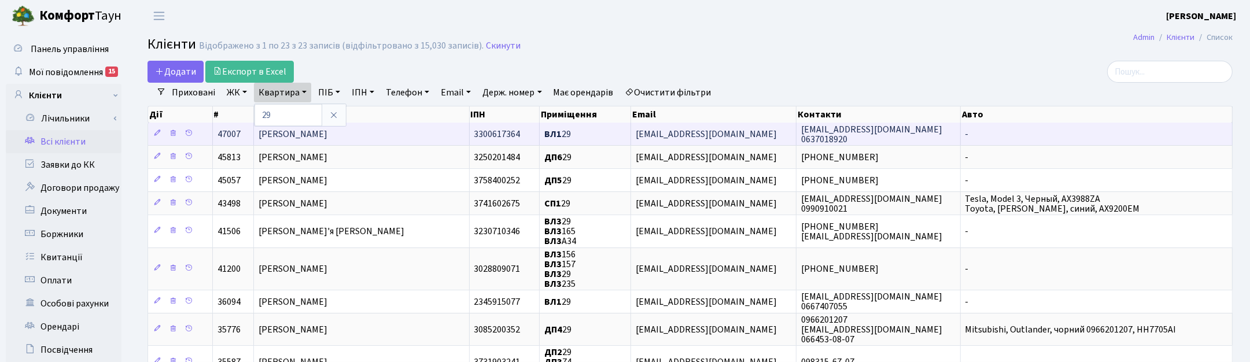
click at [304, 136] on span "Денисенко Вікторія Володимирівна" at bounding box center [292, 134] width 69 height 13
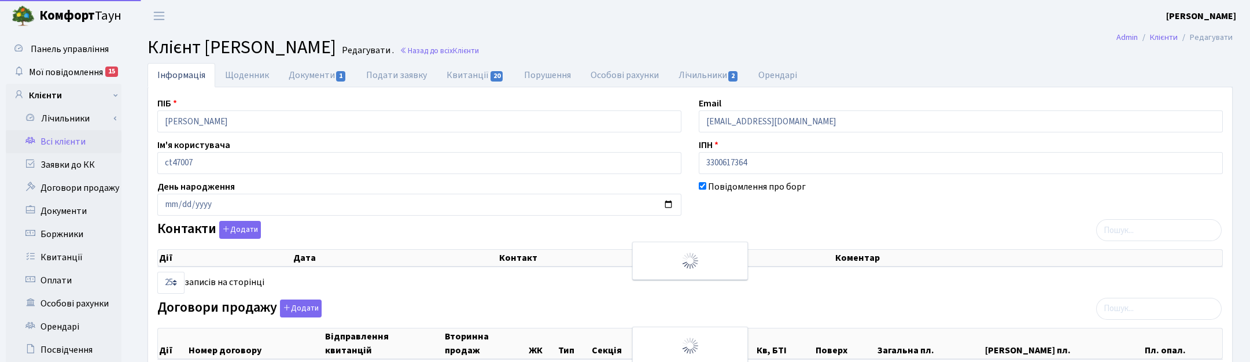
select select "25"
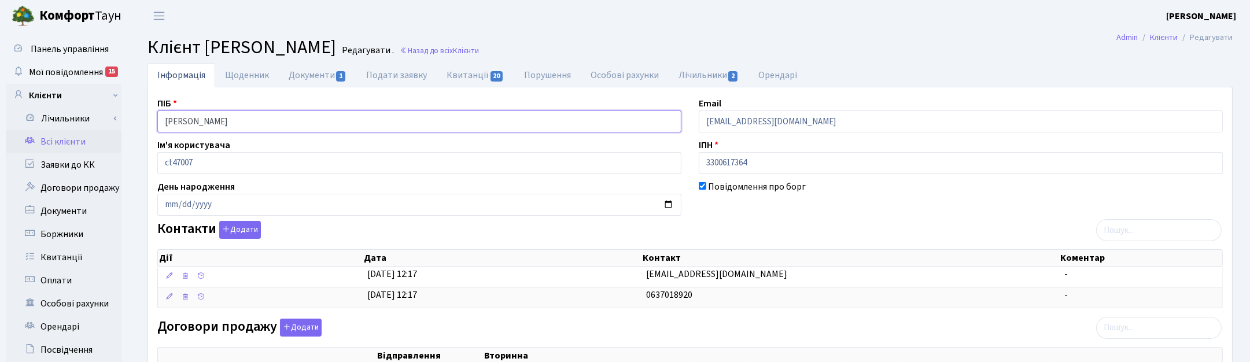
drag, startPoint x: 313, startPoint y: 125, endPoint x: 154, endPoint y: 119, distance: 159.2
click at [154, 119] on div "ПІБ Денисенко Вікторія Володимирівна" at bounding box center [419, 115] width 541 height 36
drag, startPoint x: 984, startPoint y: 195, endPoint x: 969, endPoint y: 186, distance: 17.9
click at [984, 195] on div "Повідомлення про борг" at bounding box center [960, 198] width 541 height 36
click at [479, 52] on link "Назад до всіх Клієнти" at bounding box center [439, 50] width 79 height 11
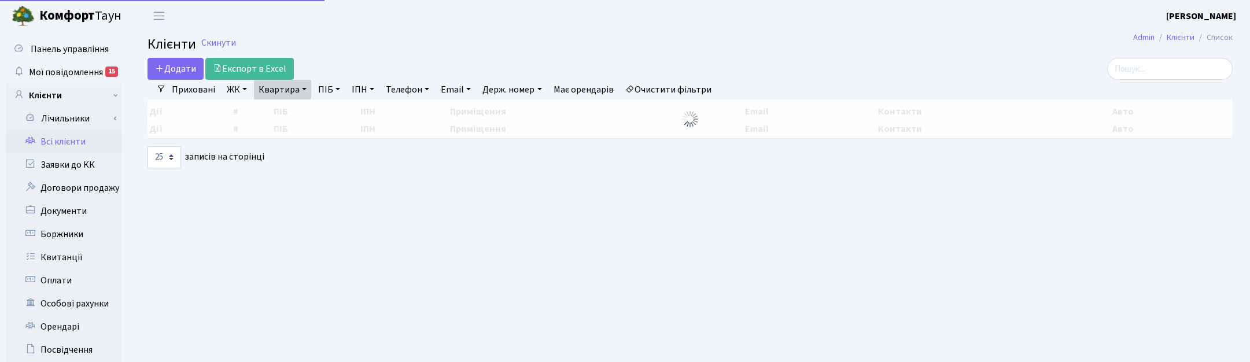
select select "25"
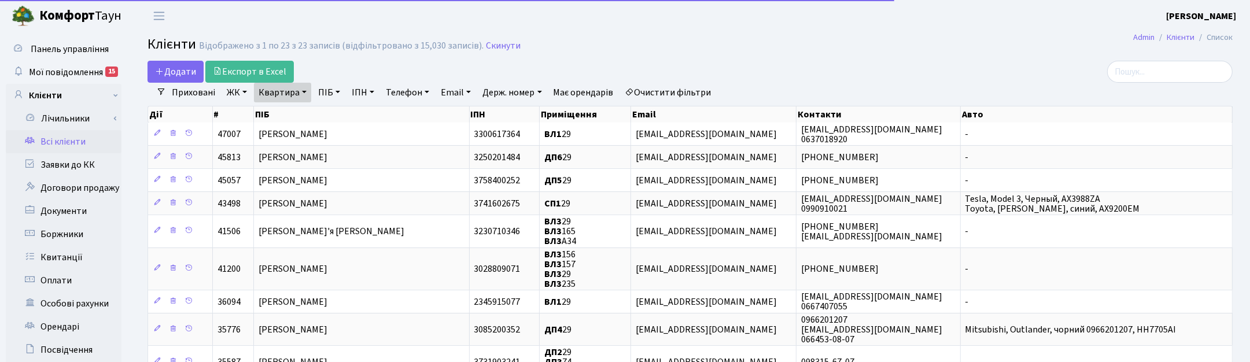
click at [302, 85] on link "Квартира" at bounding box center [282, 93] width 57 height 20
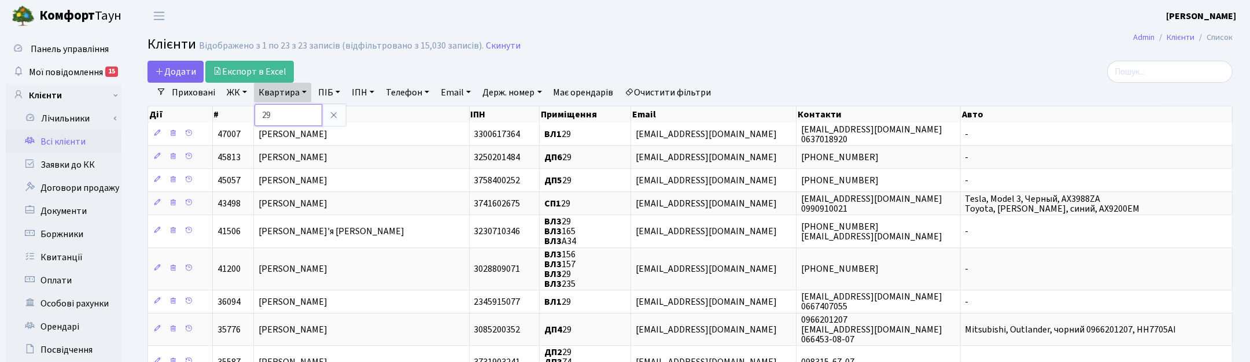
click at [287, 107] on input "29" at bounding box center [288, 115] width 68 height 22
type input "21"
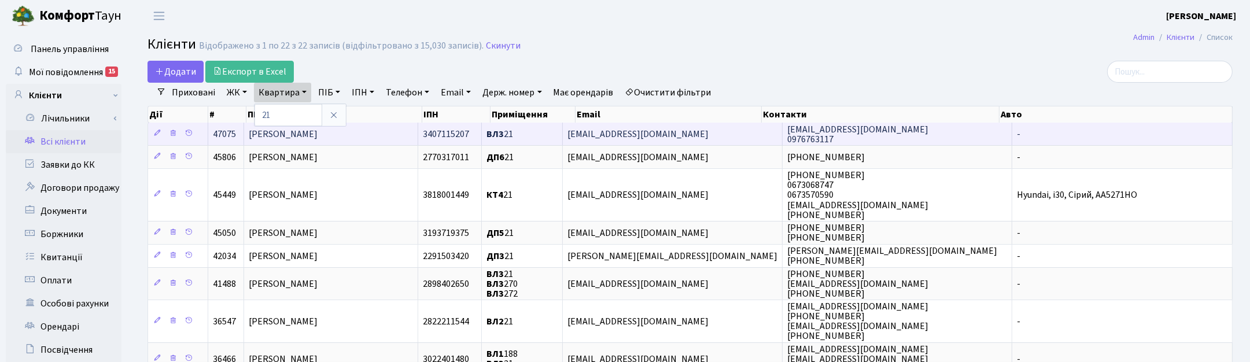
click at [300, 135] on span "[PERSON_NAME]" at bounding box center [283, 134] width 69 height 13
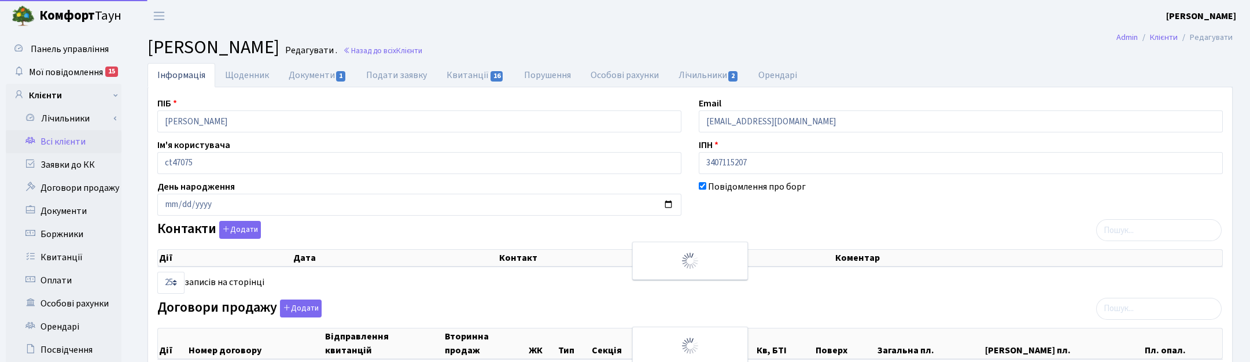
select select "25"
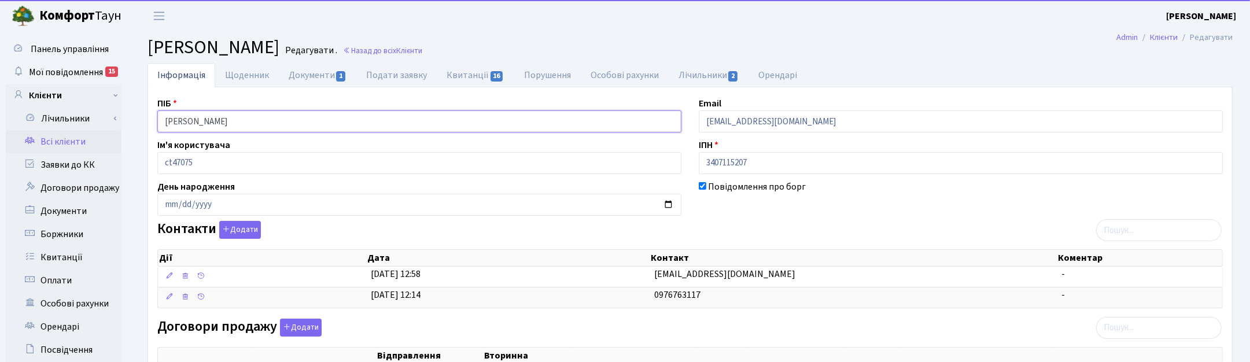
drag, startPoint x: 293, startPoint y: 125, endPoint x: 142, endPoint y: 117, distance: 151.7
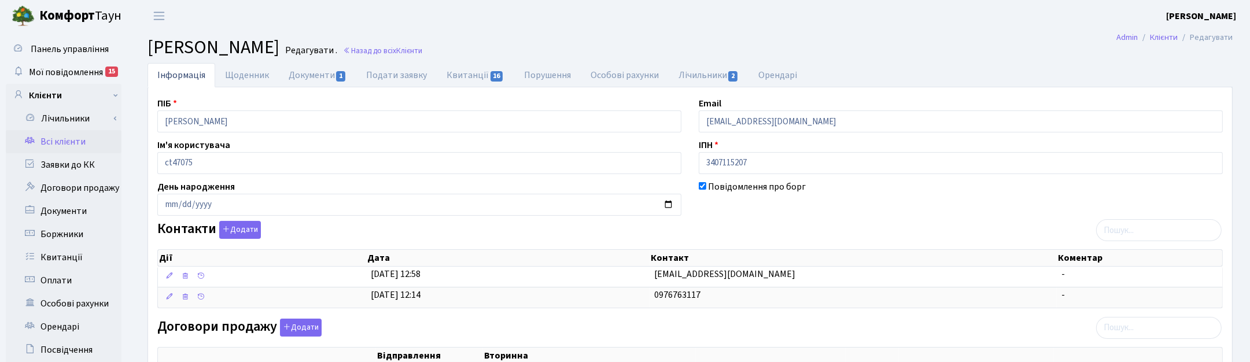
click at [1200, 73] on ul "Інформація Щоденник Документи 1 Подати заявку Квитанції 16 Порушення Особові ра…" at bounding box center [689, 75] width 1085 height 24
click at [422, 50] on link "Назад до всіх Клієнти" at bounding box center [382, 50] width 79 height 11
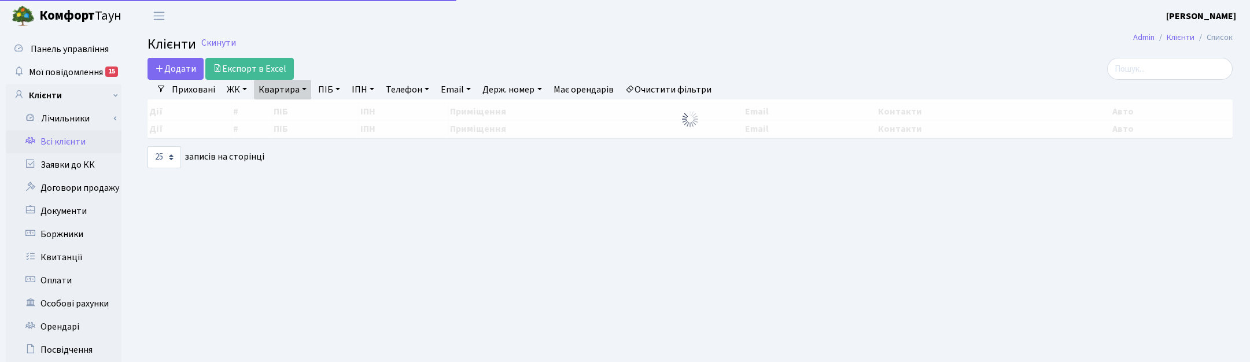
select select "25"
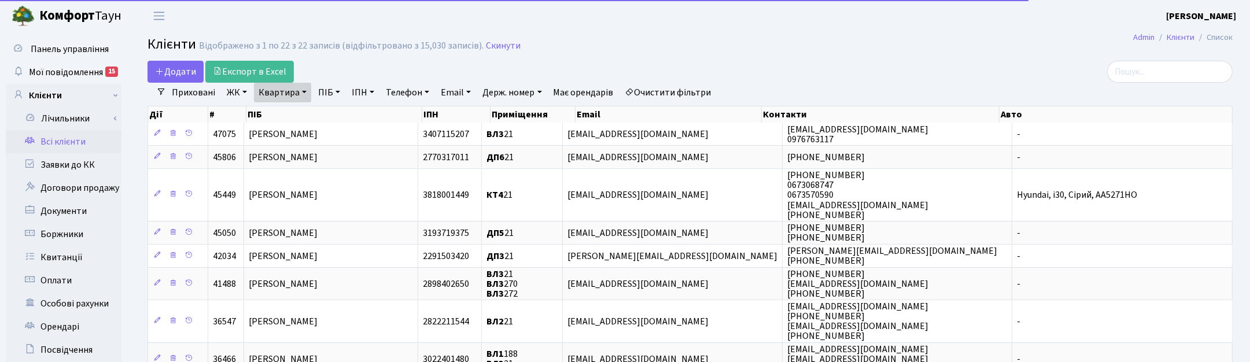
click at [298, 96] on link "Квартира" at bounding box center [282, 93] width 57 height 20
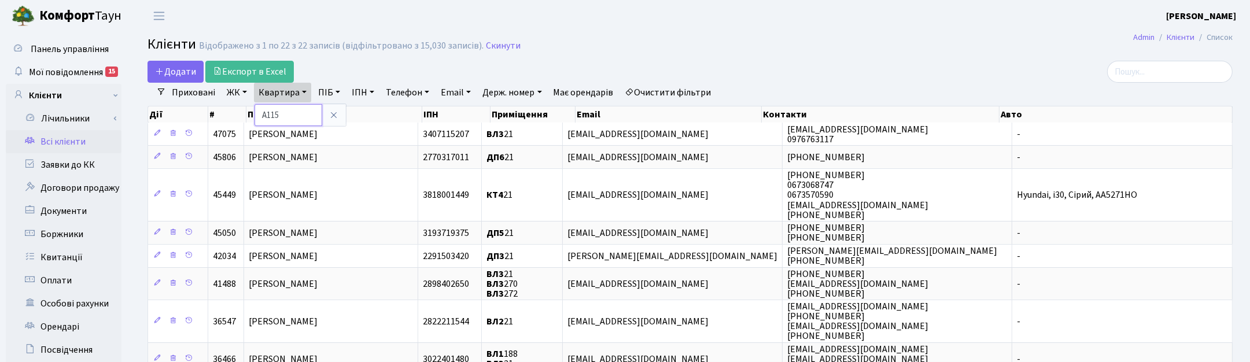
type input "А115"
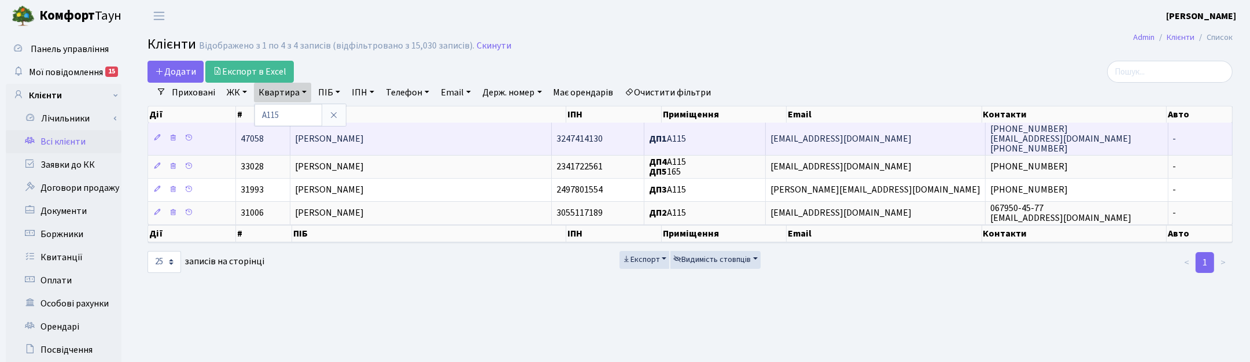
click at [338, 146] on td "Данілевич Михайло Андрійович" at bounding box center [420, 139] width 261 height 32
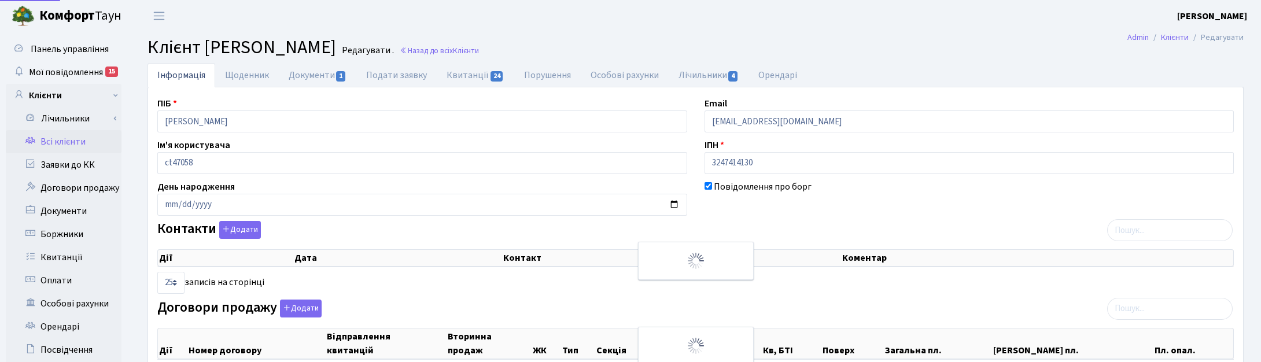
select select "25"
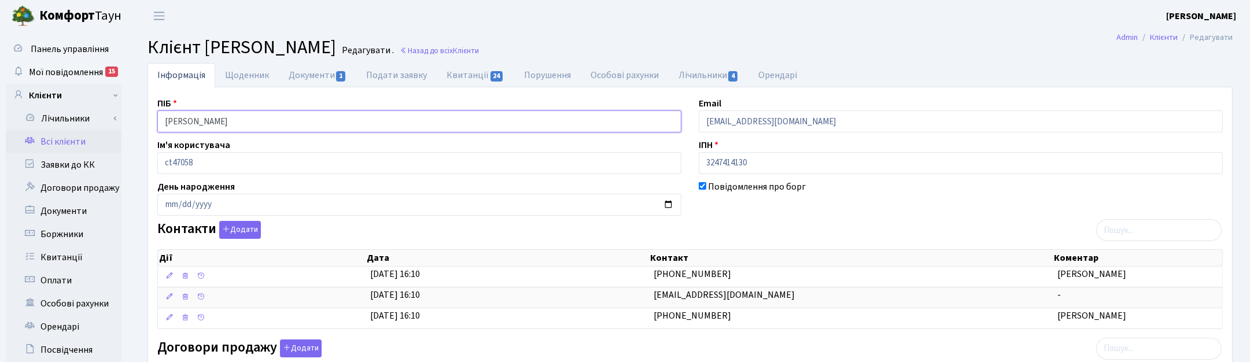
drag, startPoint x: 274, startPoint y: 121, endPoint x: 139, endPoint y: 110, distance: 134.7
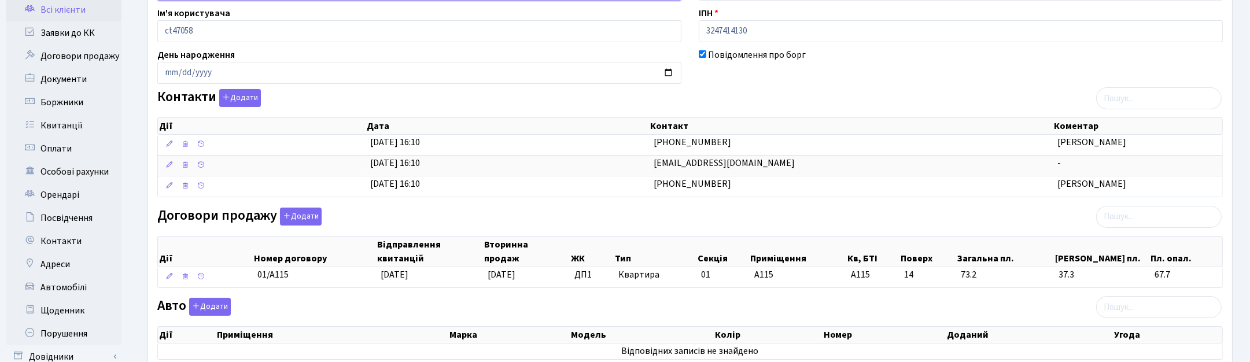
scroll to position [145, 0]
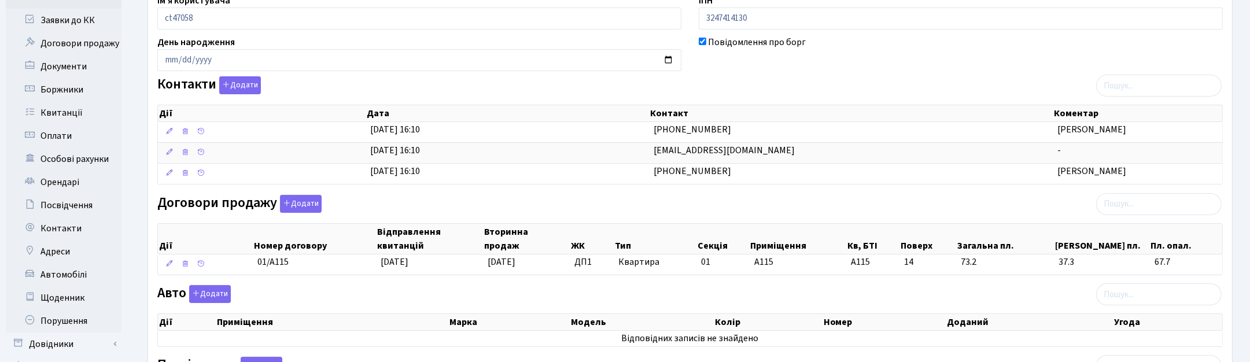
click at [1206, 49] on div "Повідомлення про борг" at bounding box center [960, 53] width 541 height 36
click at [948, 87] on div "Контакти Додати Дії Дата Контакт Коментар Дії Дата Контакт Коментар" at bounding box center [690, 132] width 1083 height 113
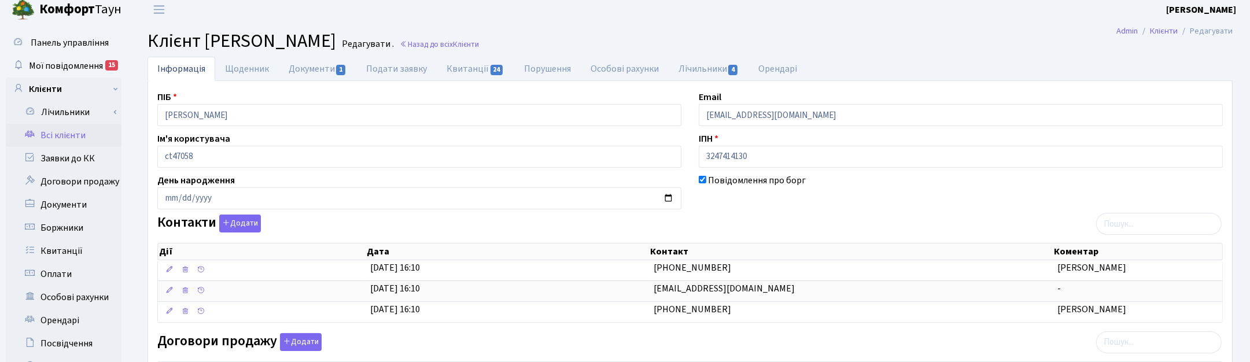
scroll to position [0, 0]
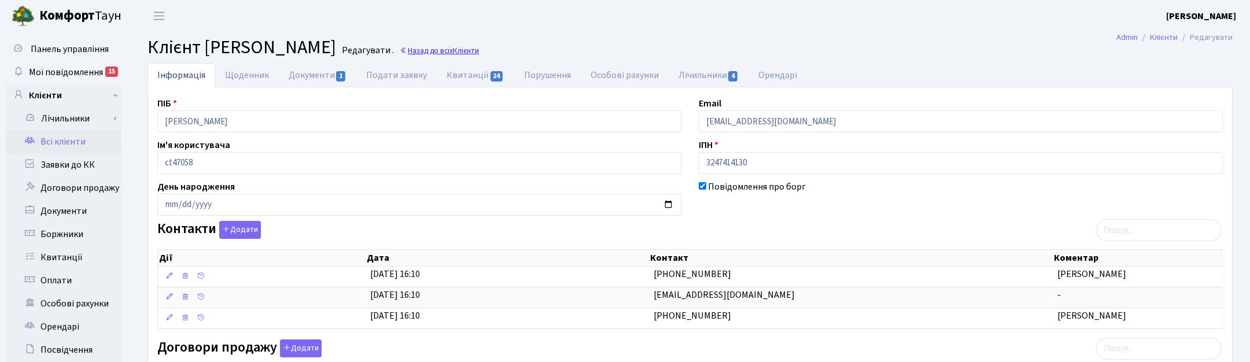
click at [479, 50] on span "Клієнти" at bounding box center [466, 50] width 26 height 11
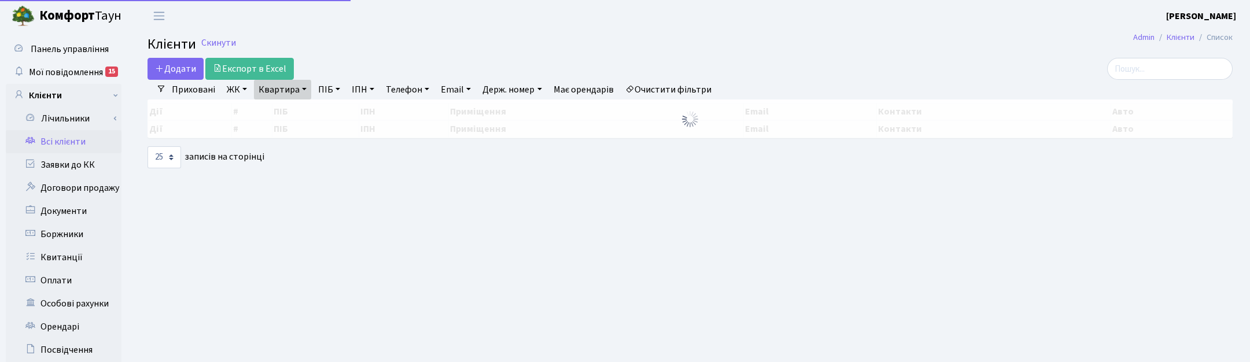
select select "25"
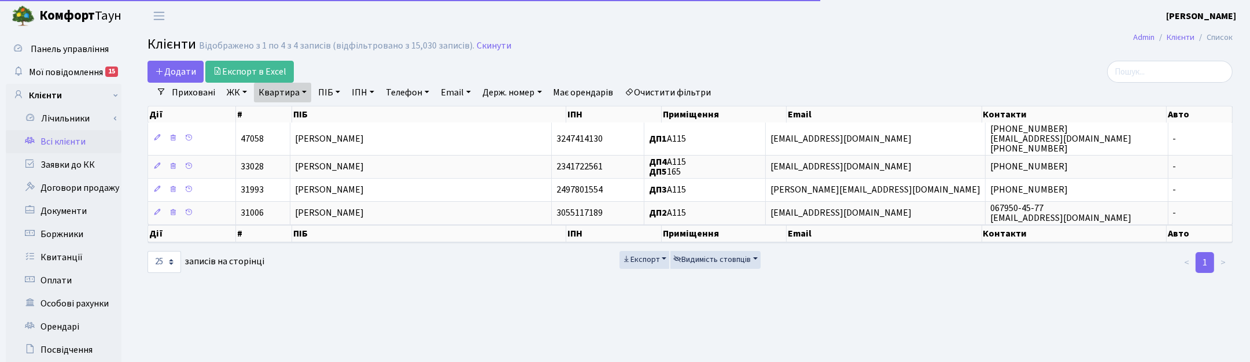
click at [300, 88] on link "Квартира" at bounding box center [282, 93] width 57 height 20
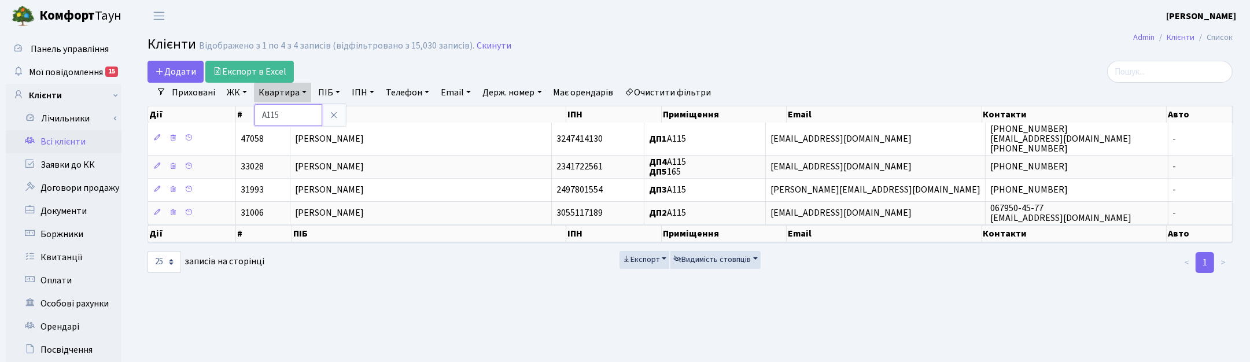
drag, startPoint x: 283, startPoint y: 111, endPoint x: 238, endPoint y: 108, distance: 45.8
click at [238, 110] on div "Додати Експорт в Excel Фільтри Приховані ЖК ТХ, вул. Ділова, 1/2 КТ, вул. Реген…" at bounding box center [690, 167] width 1102 height 213
click at [285, 94] on link "Квартира" at bounding box center [282, 93] width 57 height 20
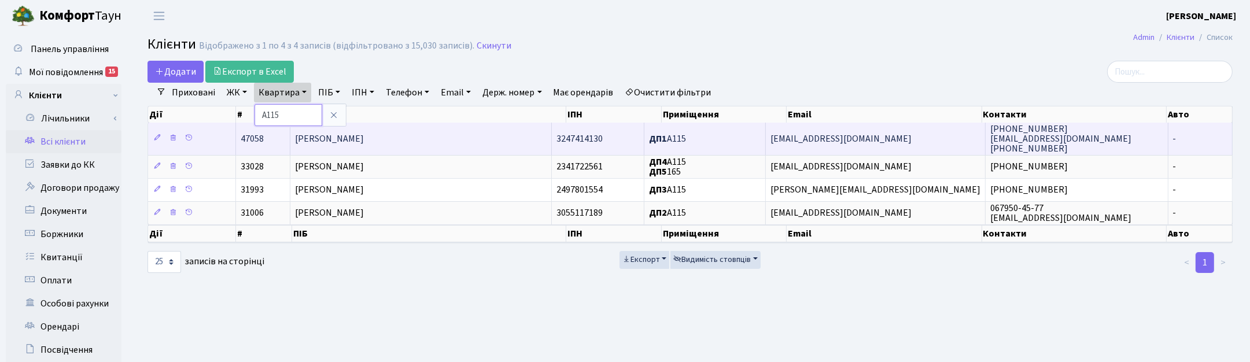
type input "Ь"
type input "Б149"
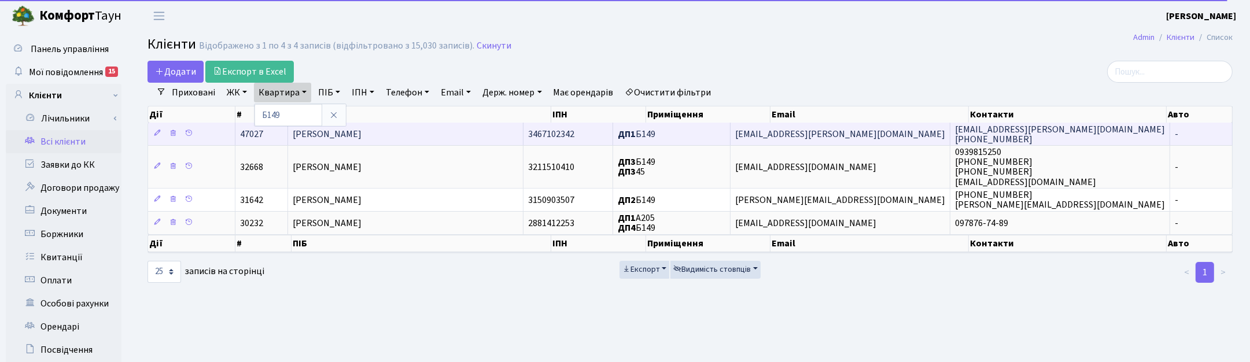
click at [347, 129] on span "Малишко Ірина Миколаївна" at bounding box center [327, 134] width 69 height 13
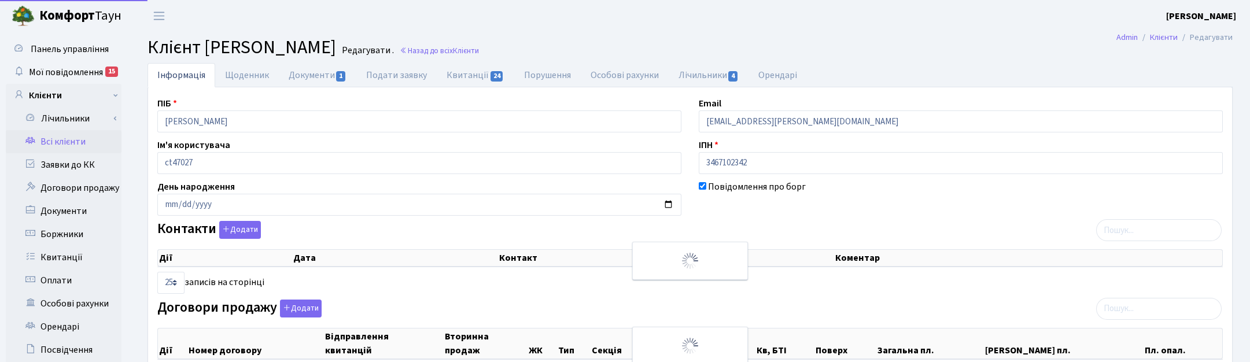
select select "25"
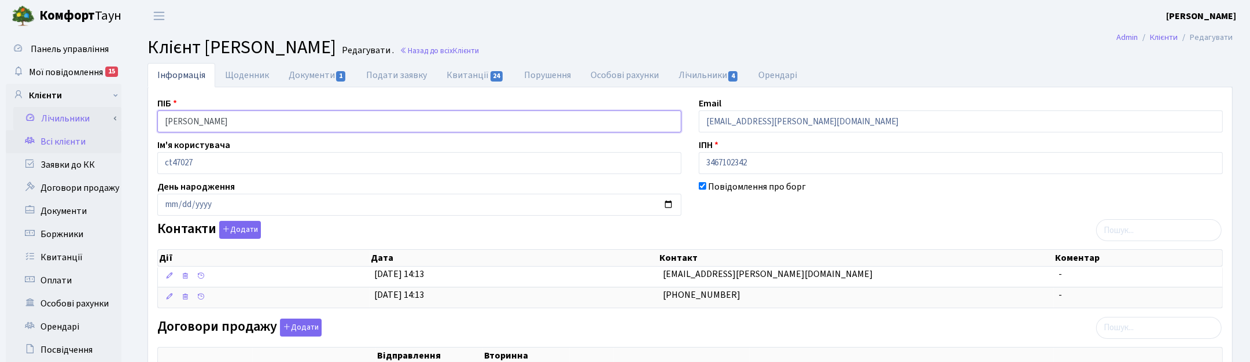
drag, startPoint x: 153, startPoint y: 122, endPoint x: 117, endPoint y: 123, distance: 36.4
click at [117, 123] on div "Панель управління Мої повідомлення 15 Клієнти Лічильники" at bounding box center [625, 354] width 1250 height 644
click at [839, 79] on ul "Інформація Щоденник Документи 1 Подати заявку Квитанції 24 Порушення Особові ра…" at bounding box center [689, 75] width 1085 height 24
click at [479, 55] on link "Назад до всіх Клієнти" at bounding box center [439, 50] width 79 height 11
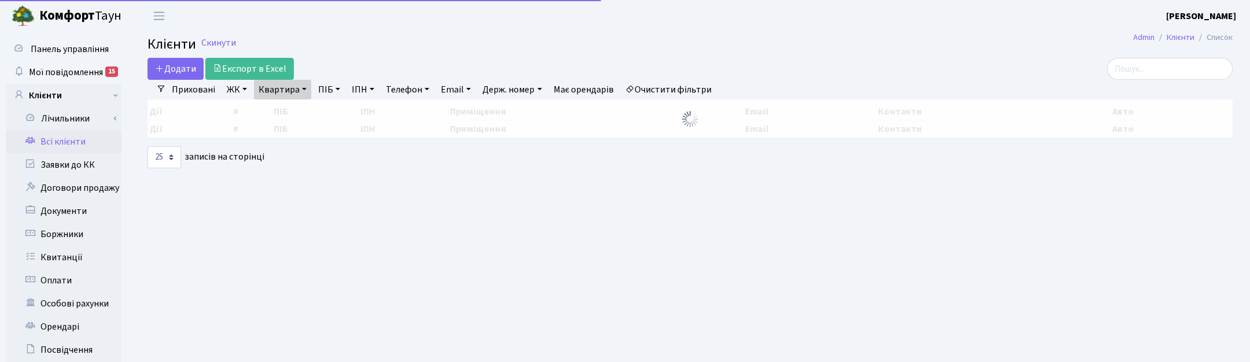
select select "25"
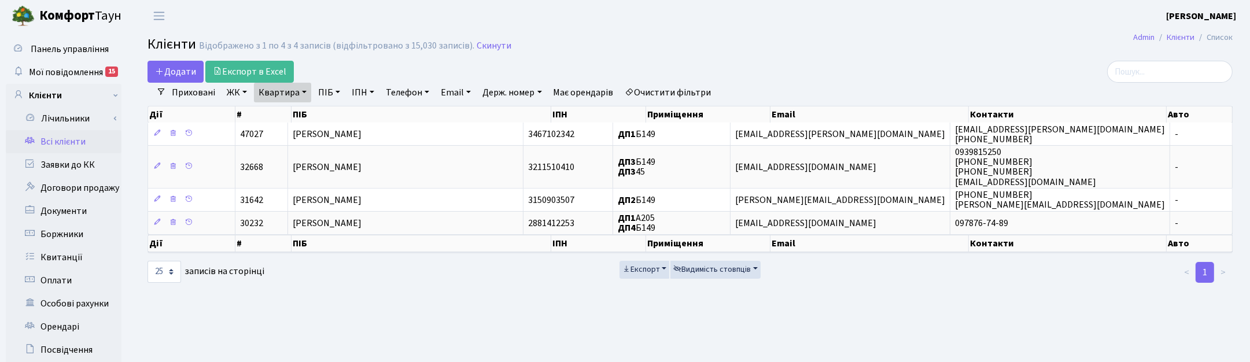
click at [302, 94] on link "Квартира" at bounding box center [282, 93] width 57 height 20
click at [292, 114] on input "Б149" at bounding box center [288, 115] width 68 height 22
type input "Б162"
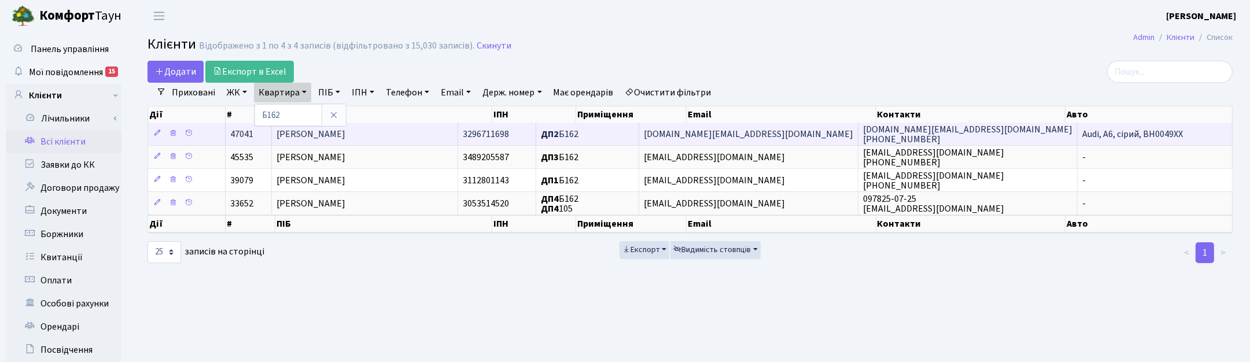
click at [345, 132] on span "[PERSON_NAME]" at bounding box center [310, 134] width 69 height 13
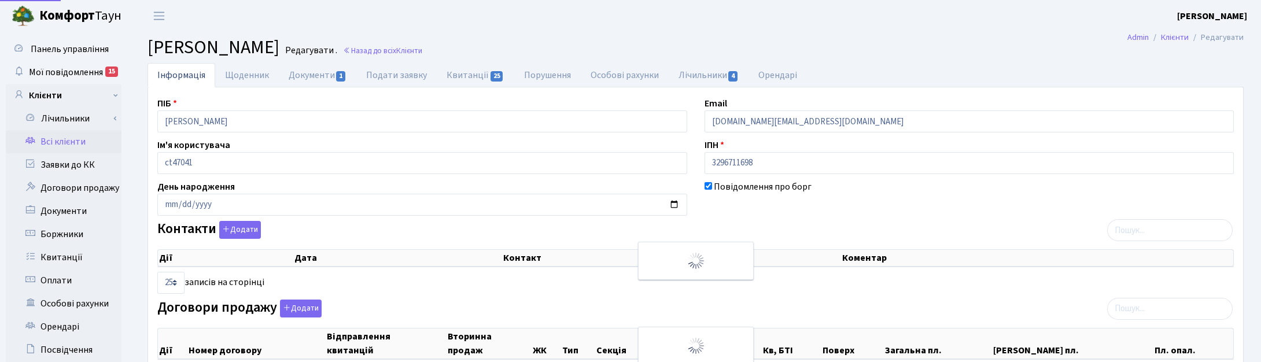
select select "25"
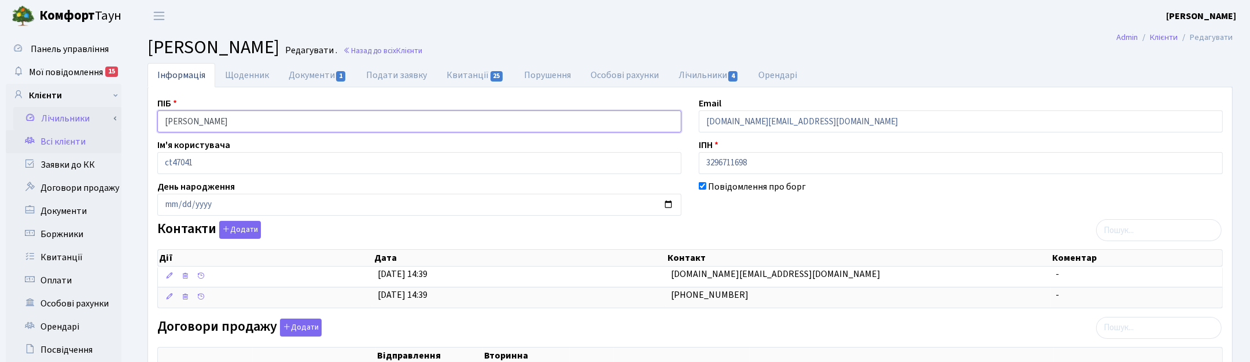
drag, startPoint x: 286, startPoint y: 126, endPoint x: 99, endPoint y: 120, distance: 187.5
click at [99, 120] on div "Панель управління Мої повідомлення 15 Клієнти Лічильники" at bounding box center [625, 357] width 1250 height 651
click at [1210, 82] on ul "Інформація Щоденник Документи 1 Подати заявку Квитанції 25 Порушення Особові ра…" at bounding box center [689, 75] width 1085 height 24
click at [422, 55] on span "Клієнти" at bounding box center [409, 50] width 26 height 11
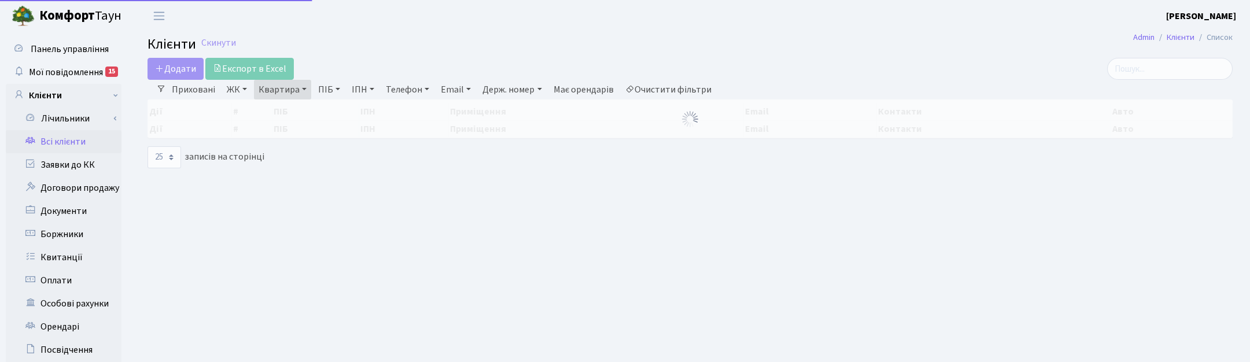
select select "25"
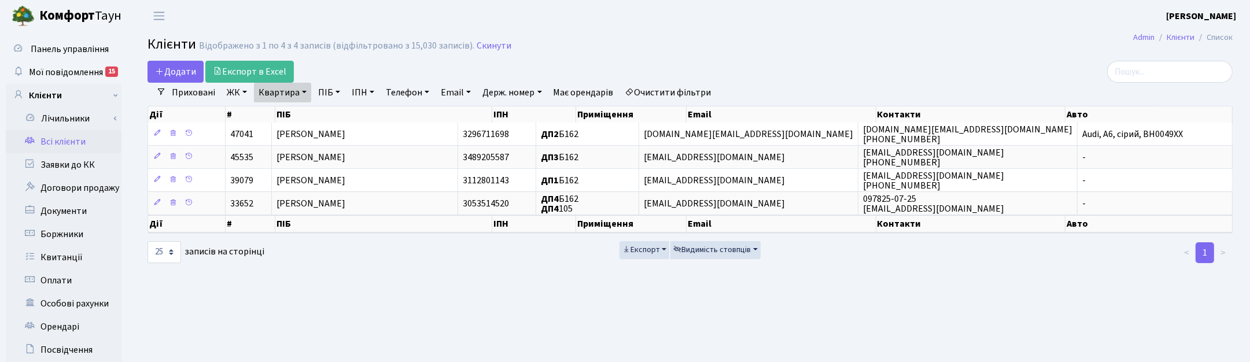
click at [296, 88] on link "Квартира" at bounding box center [282, 93] width 57 height 20
drag, startPoint x: 293, startPoint y: 110, endPoint x: 250, endPoint y: 110, distance: 42.8
click at [250, 110] on div "Додати Експорт в Excel Фільтри Приховані ЖК ТХ, вул. Ділова, 1/2 КТ, вул. Реген…" at bounding box center [690, 163] width 1102 height 204
click at [266, 93] on link "Квартира" at bounding box center [282, 93] width 57 height 20
type input "А117"
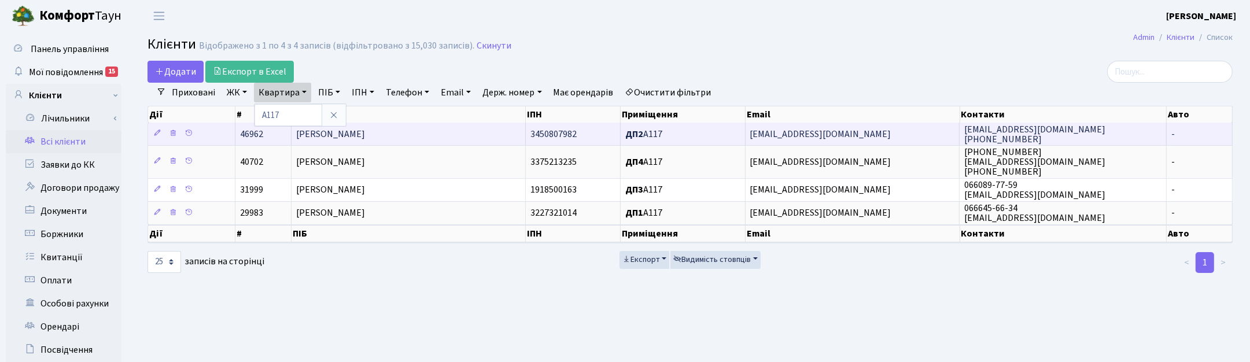
click at [365, 133] on span "[PERSON_NAME]" at bounding box center [330, 134] width 69 height 13
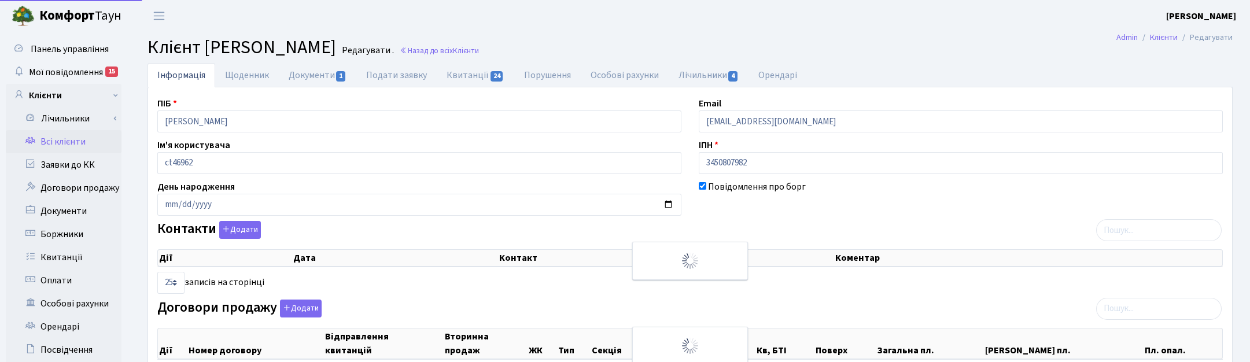
select select "25"
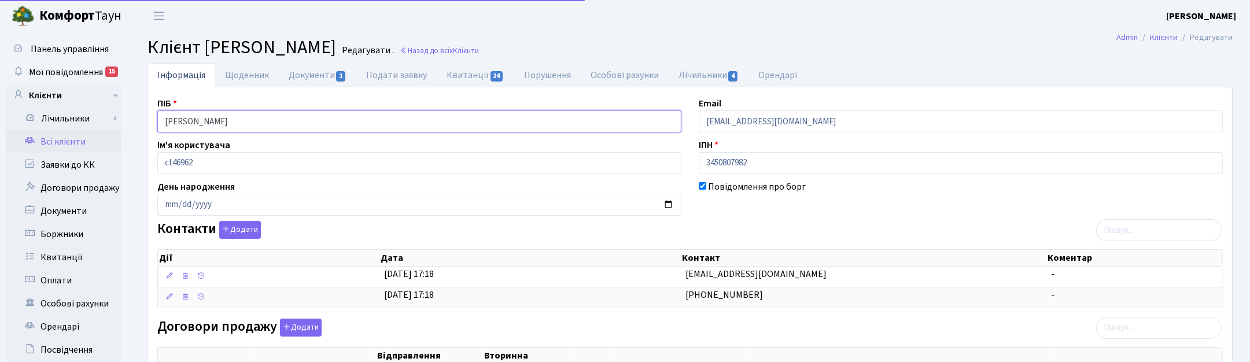
drag, startPoint x: 298, startPoint y: 122, endPoint x: 133, endPoint y: 119, distance: 164.8
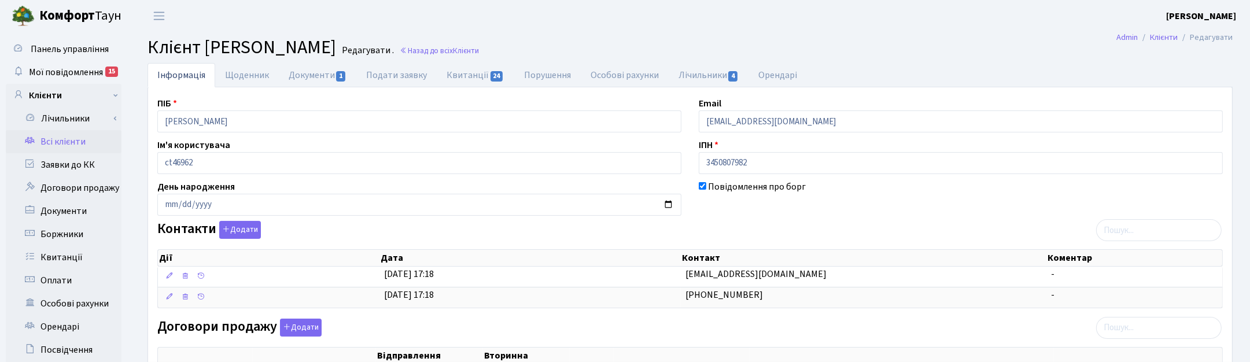
click at [580, 361] on th "ЖК" at bounding box center [592, 363] width 44 height 30
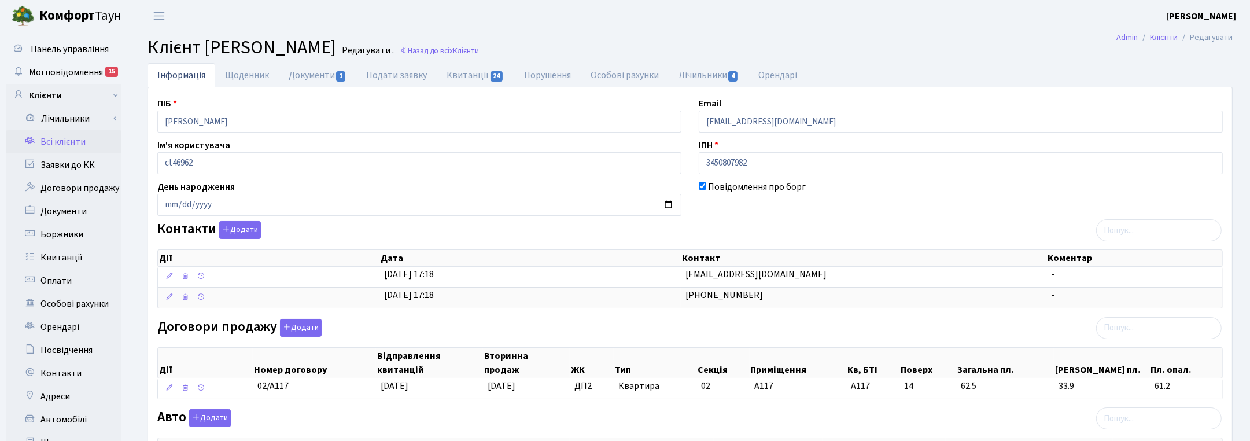
drag, startPoint x: 856, startPoint y: 219, endPoint x: 736, endPoint y: 95, distance: 172.2
click at [856, 218] on div "ПІБ [PERSON_NAME] Email [EMAIL_ADDRESS][DOMAIN_NAME] Ім'я користувача ct46962 І…" at bounding box center [690, 365] width 1083 height 537
click at [479, 53] on link "Назад до всіх Клієнти" at bounding box center [439, 50] width 79 height 11
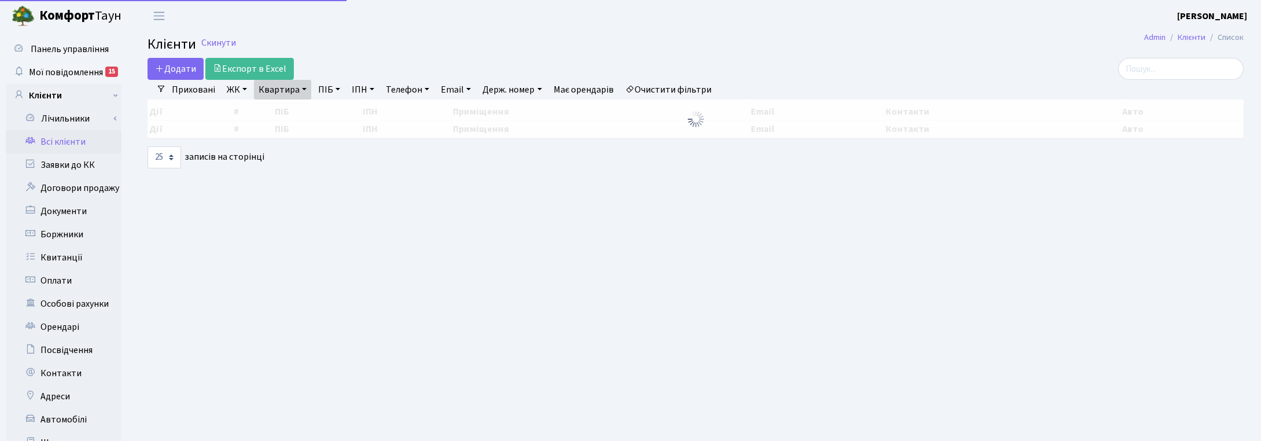
select select "25"
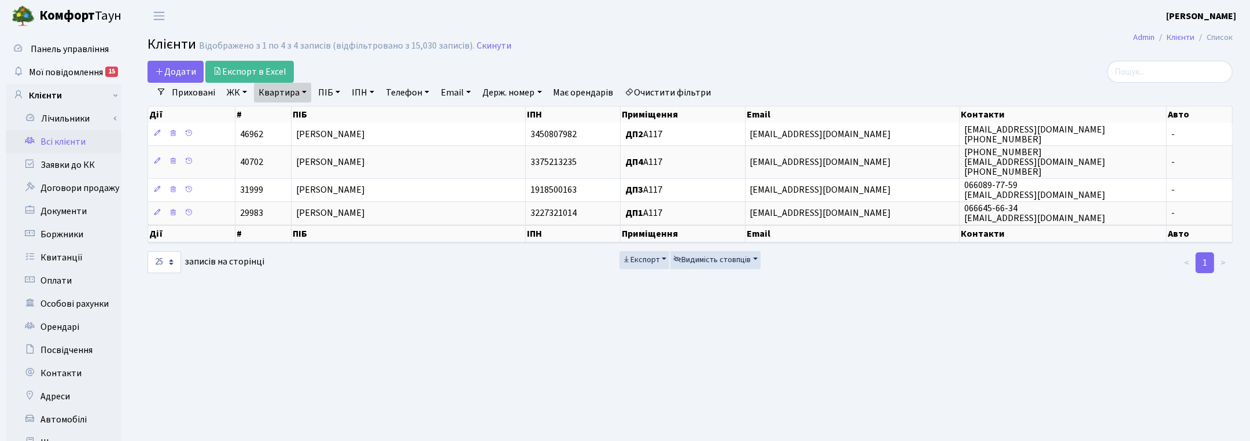
drag, startPoint x: 300, startPoint y: 94, endPoint x: 297, endPoint y: 114, distance: 20.4
click at [300, 94] on link "Квартира" at bounding box center [282, 93] width 57 height 20
click at [295, 121] on input "А117" at bounding box center [288, 115] width 68 height 22
type input "А198"
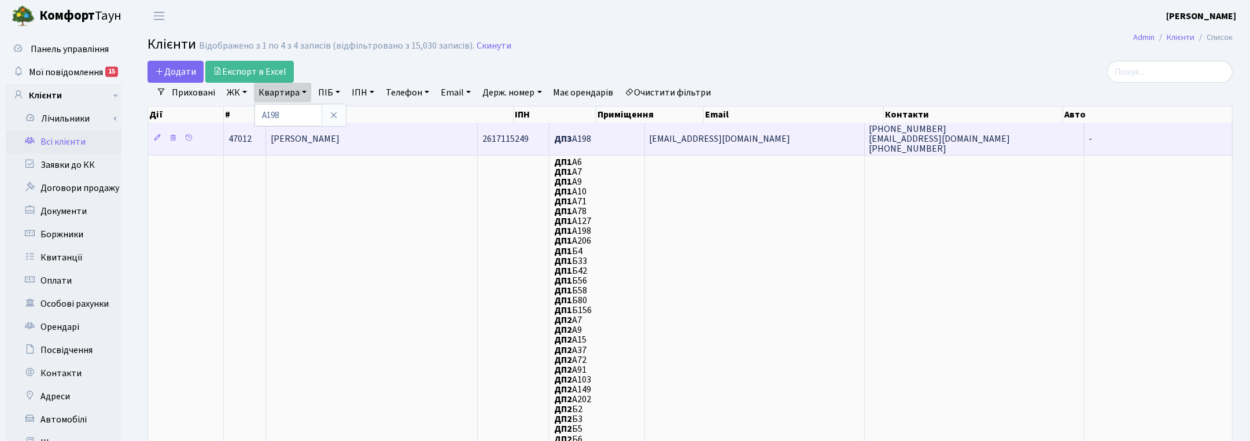
click at [310, 147] on td "Сизикова Тетяна Василівна" at bounding box center [372, 139] width 212 height 32
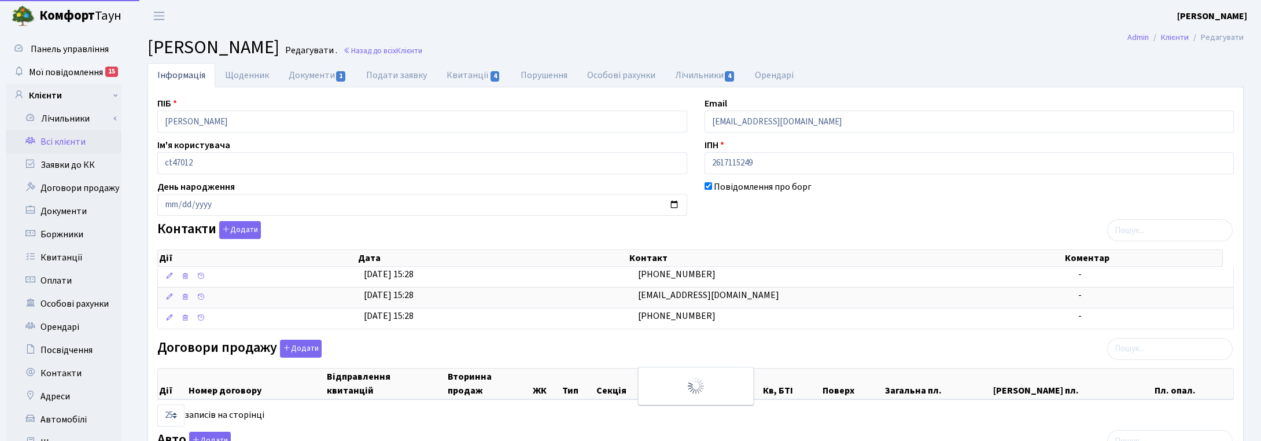
select select "25"
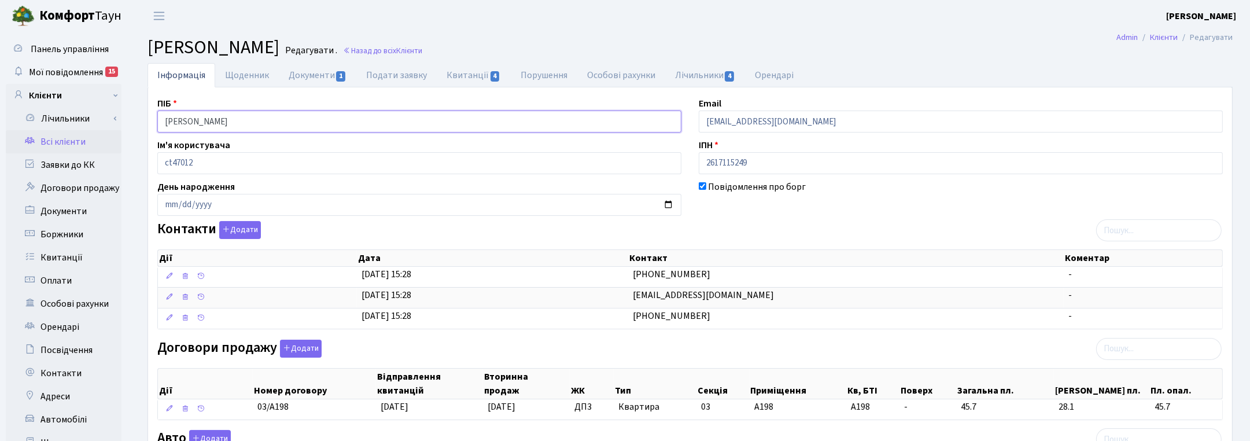
drag, startPoint x: 293, startPoint y: 120, endPoint x: 129, endPoint y: 119, distance: 163.7
click at [129, 119] on div "Панель управління Мої повідомлення 15 Клієнти Лічильники" at bounding box center [625, 364] width 1250 height 665
click at [1192, 76] on ul "Інформація Щоденник Документи 1 Подати заявку Квитанції 4 Порушення Особові рах…" at bounding box center [689, 75] width 1085 height 24
click at [422, 51] on link "Назад до всіх Клієнти" at bounding box center [382, 50] width 79 height 11
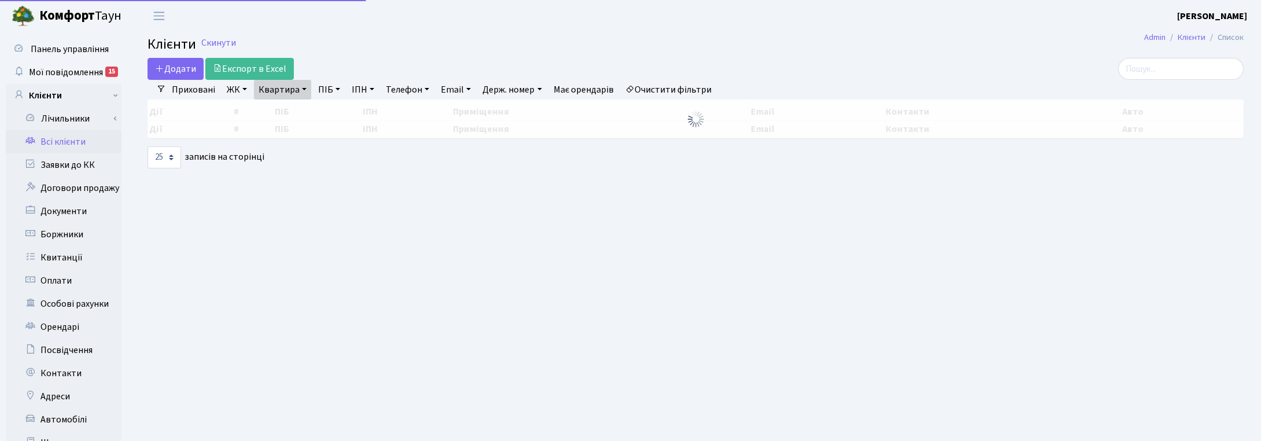
select select "25"
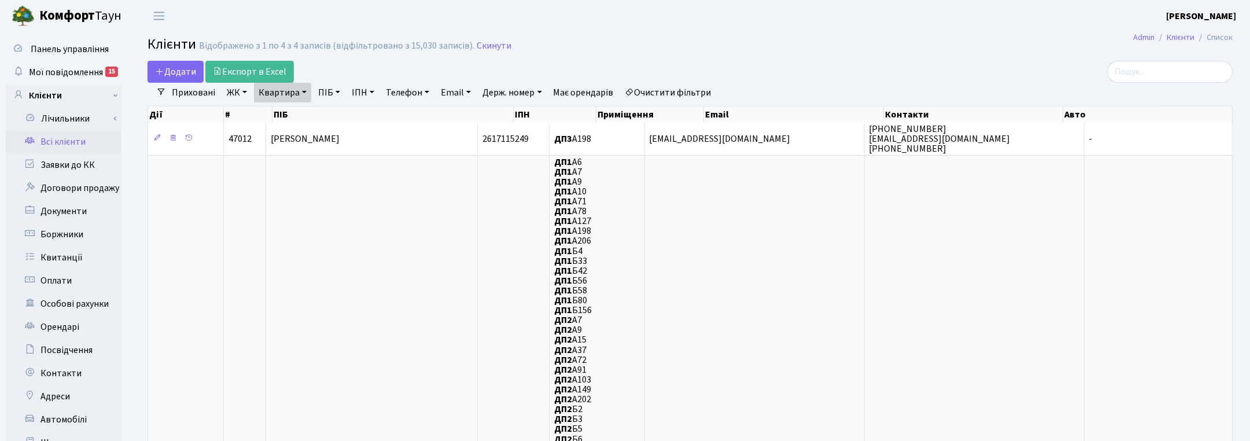
click at [301, 96] on link "Квартира" at bounding box center [282, 93] width 57 height 20
drag, startPoint x: 278, startPoint y: 119, endPoint x: 255, endPoint y: 113, distance: 23.3
click at [256, 114] on input "А198" at bounding box center [288, 115] width 68 height 22
type input "Б90"
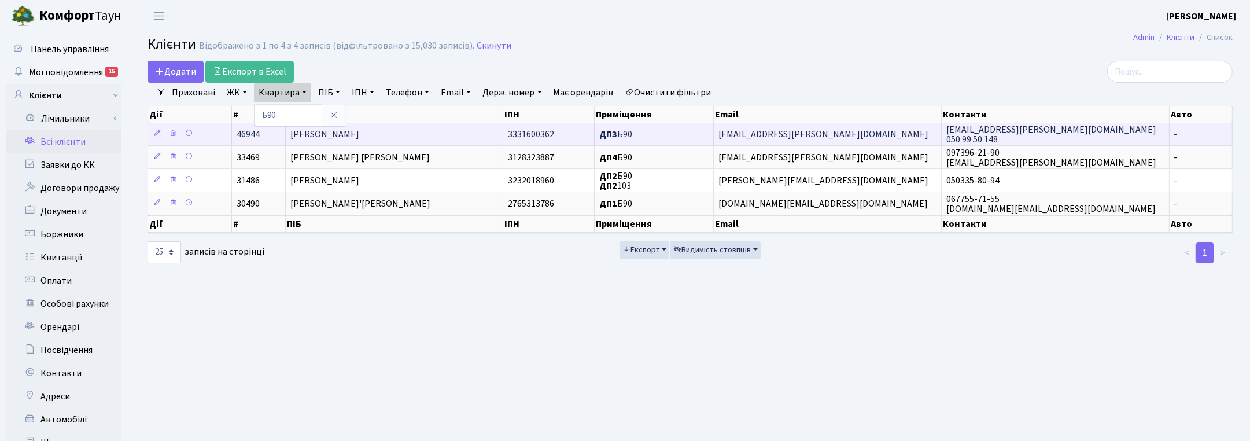
click at [350, 136] on span "[PERSON_NAME]" at bounding box center [324, 134] width 69 height 13
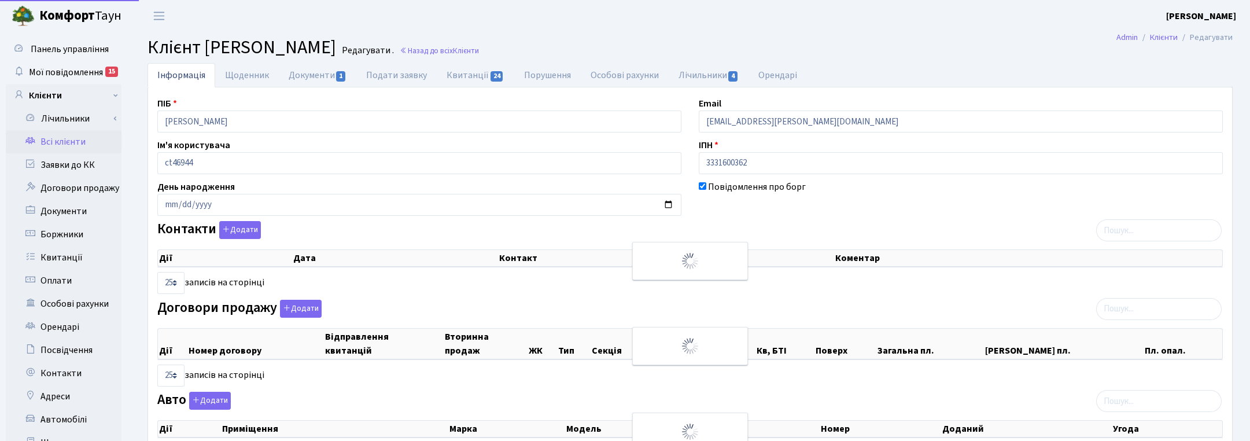
select select "25"
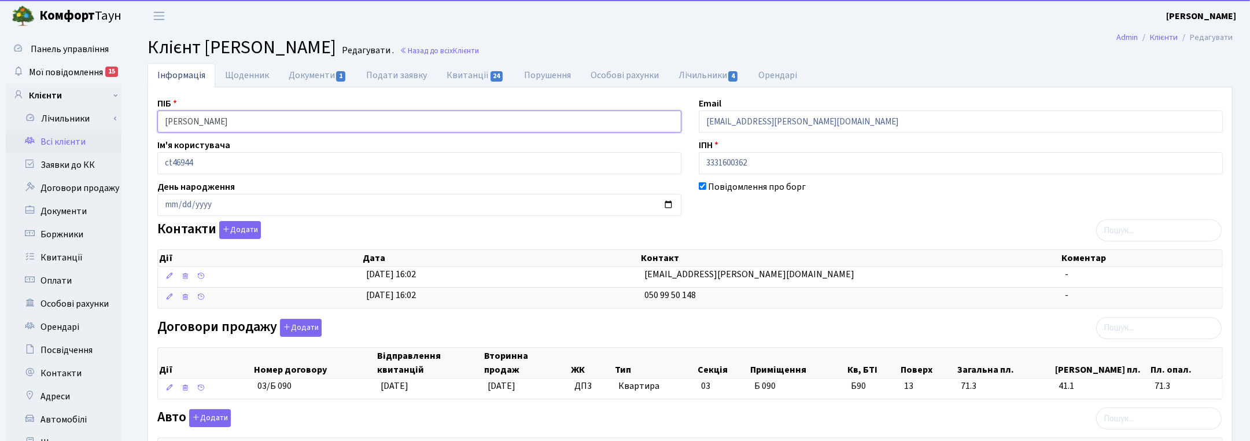
drag, startPoint x: 279, startPoint y: 125, endPoint x: 123, endPoint y: 127, distance: 156.7
click at [125, 129] on div "Панель управління Мої повідомлення 15 Клієнти Лічильники" at bounding box center [625, 354] width 1250 height 644
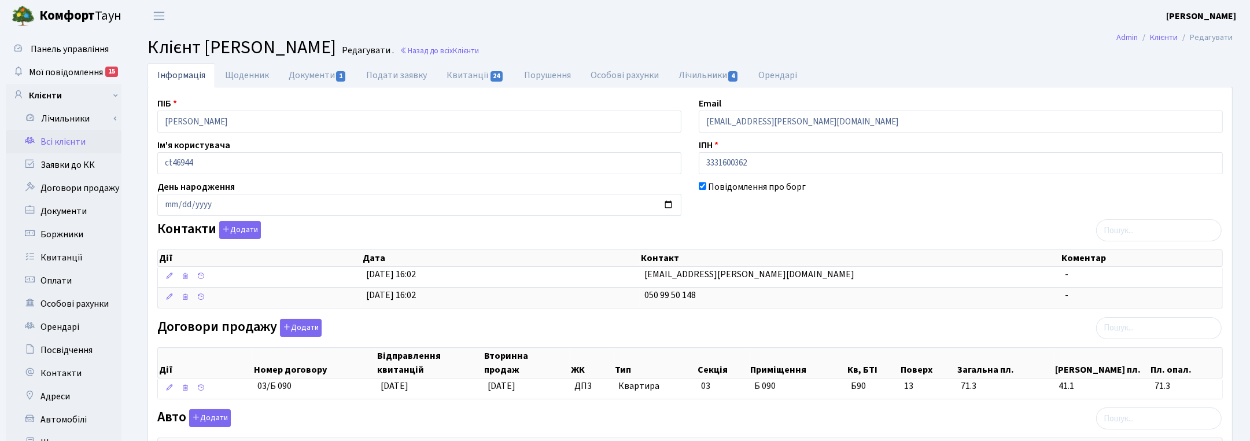
drag, startPoint x: 825, startPoint y: 213, endPoint x: 787, endPoint y: 195, distance: 41.9
click at [825, 213] on div "Повідомлення про борг" at bounding box center [960, 198] width 541 height 36
click at [479, 46] on span "Клієнти" at bounding box center [466, 50] width 26 height 11
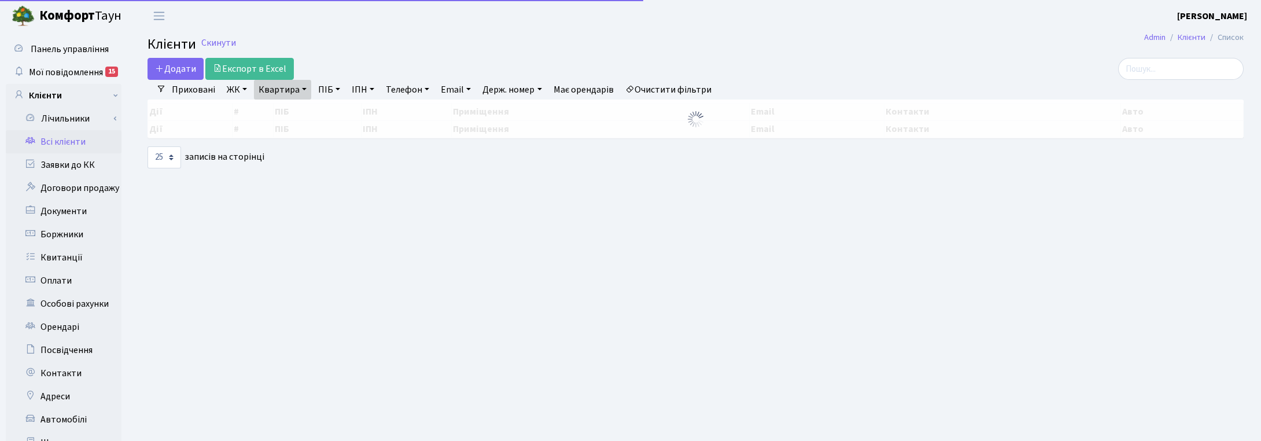
select select "25"
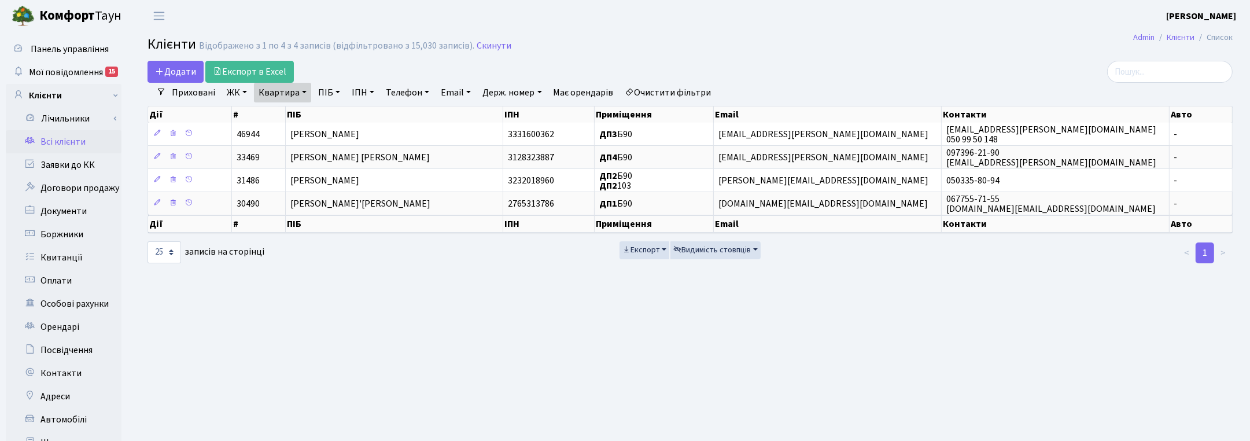
click at [305, 90] on link "Квартира" at bounding box center [282, 93] width 57 height 20
drag, startPoint x: 282, startPoint y: 116, endPoint x: 262, endPoint y: 114, distance: 19.8
click at [262, 114] on input "Б90" at bounding box center [288, 115] width 68 height 22
type input "102"
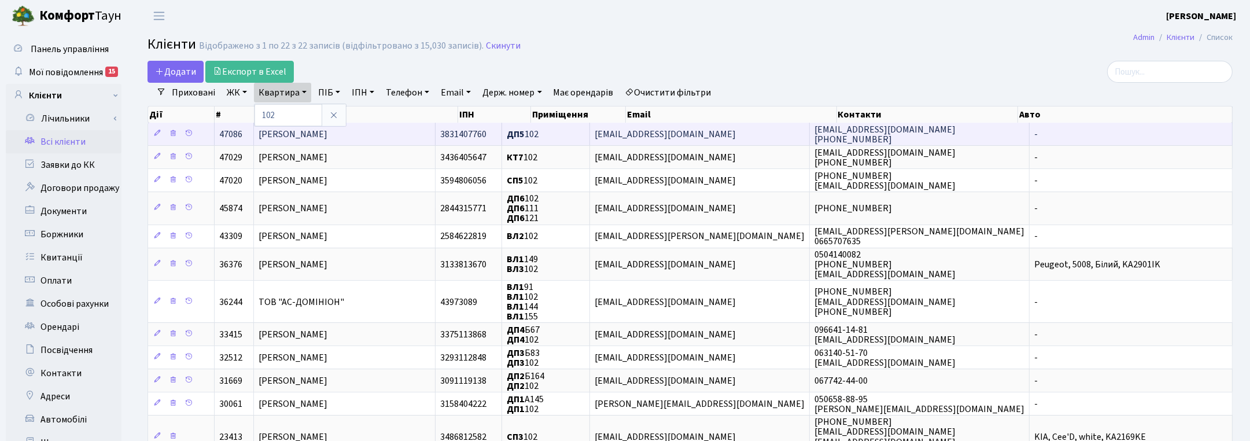
click at [327, 134] on span "Вірстюк Анастасія Дмитрівна" at bounding box center [292, 134] width 69 height 13
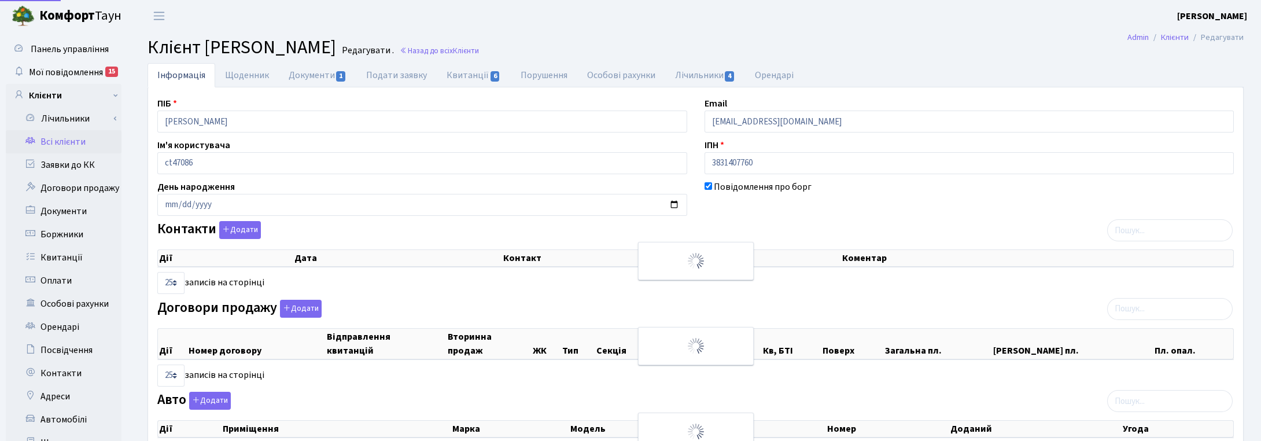
select select "25"
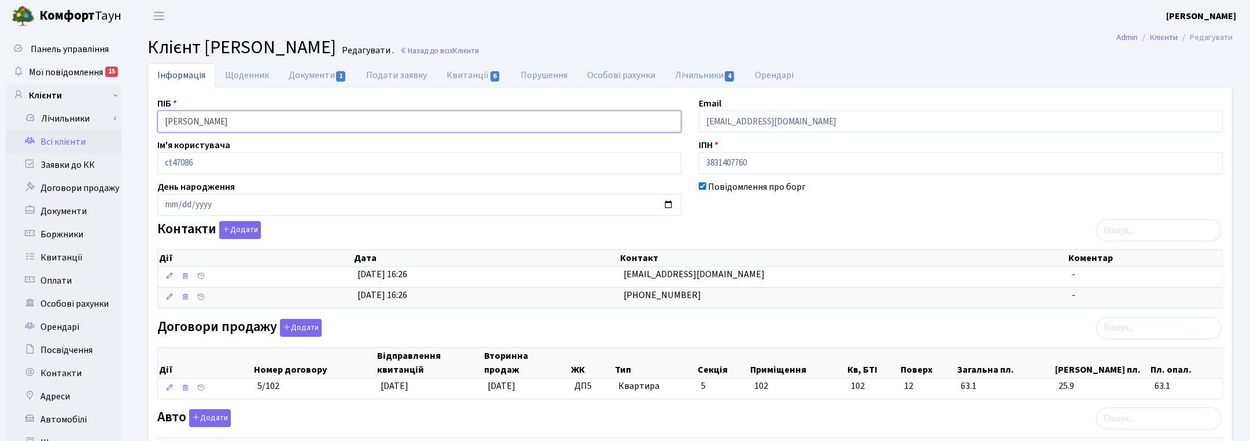
drag, startPoint x: 283, startPoint y: 125, endPoint x: 139, endPoint y: 123, distance: 144.0
click at [139, 123] on div "Інформація Щоденник Документи 1 Подати заявку Квитанції 6 Порушення Особові рах…" at bounding box center [690, 369] width 1102 height 613
click at [1193, 60] on main "Admin Клієнти Редагувати Клієнт Вірстюк Анастасія Дмитрівна Редагувати . Назад …" at bounding box center [690, 354] width 1120 height 644
click at [479, 53] on link "Назад до всіх Клієнти" at bounding box center [439, 50] width 79 height 11
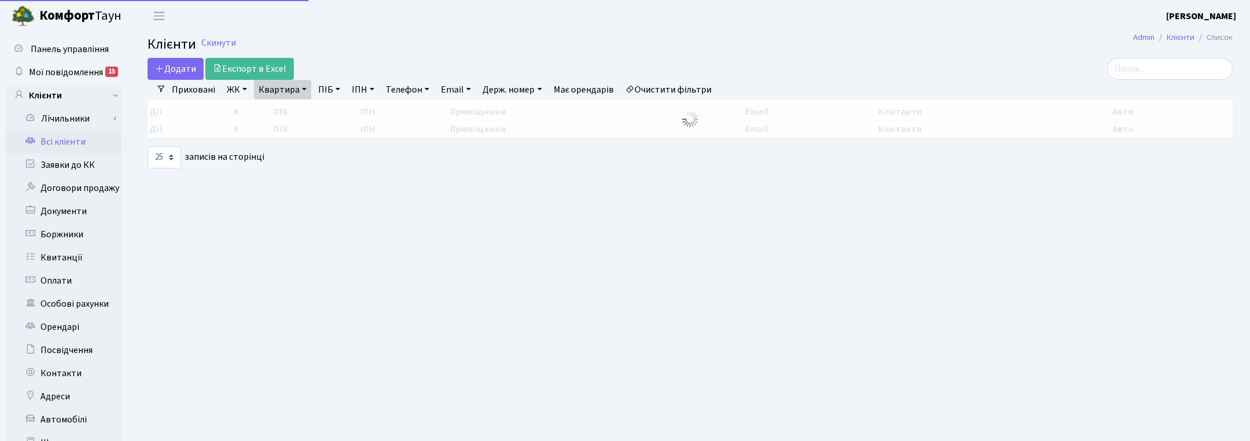
select select "25"
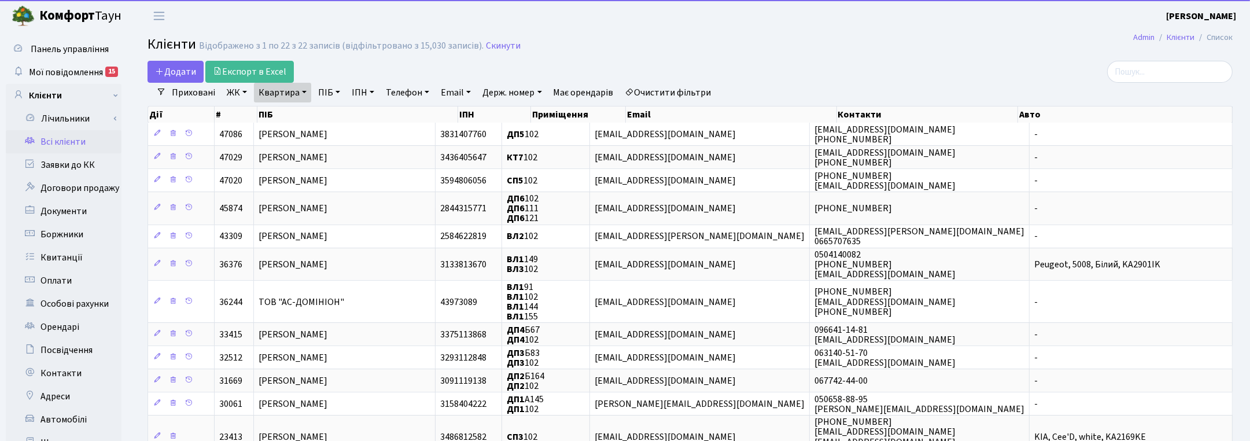
click at [305, 93] on link "Квартира" at bounding box center [282, 93] width 57 height 20
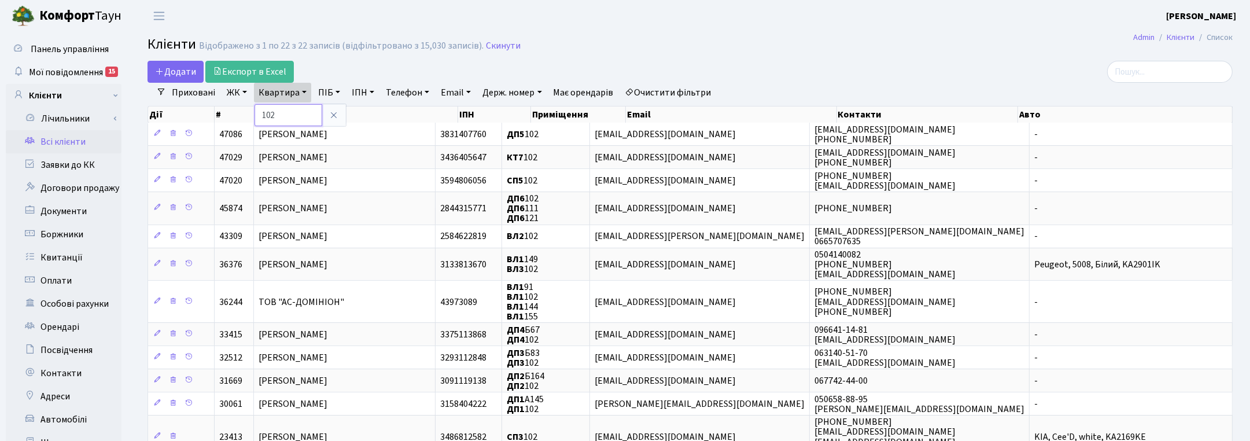
click at [302, 114] on input "102" at bounding box center [288, 115] width 68 height 22
type input "1"
type input "283"
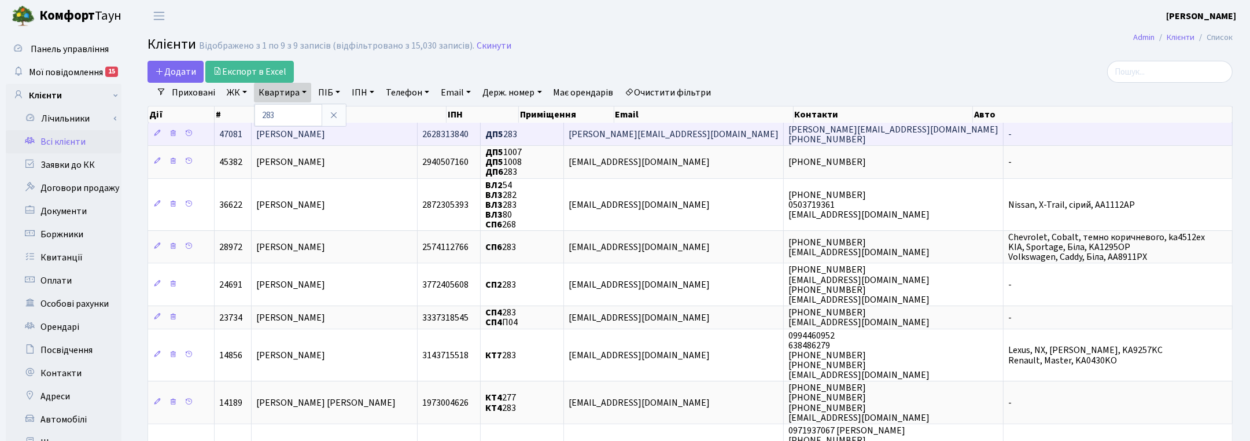
click at [301, 138] on span "[PERSON_NAME]" at bounding box center [290, 134] width 69 height 13
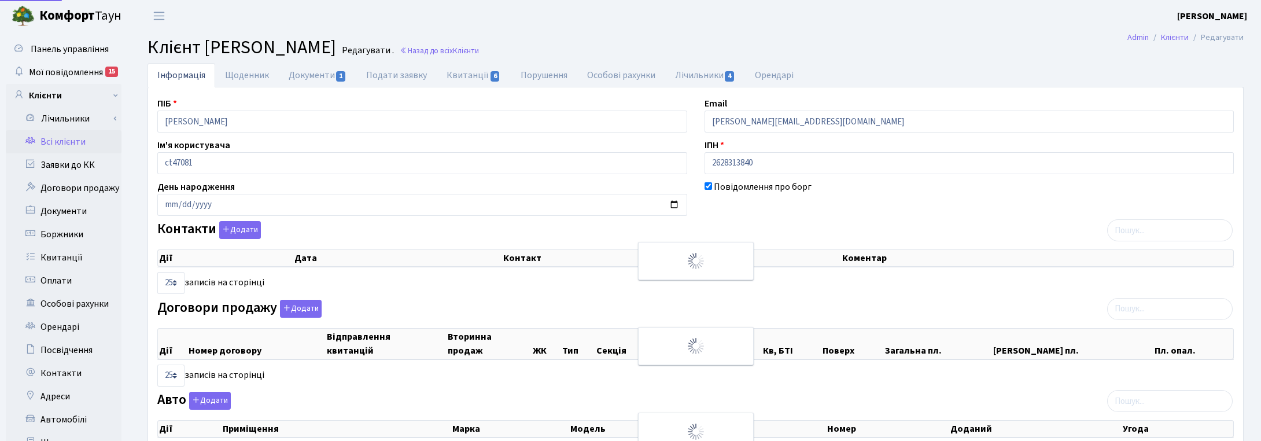
select select "25"
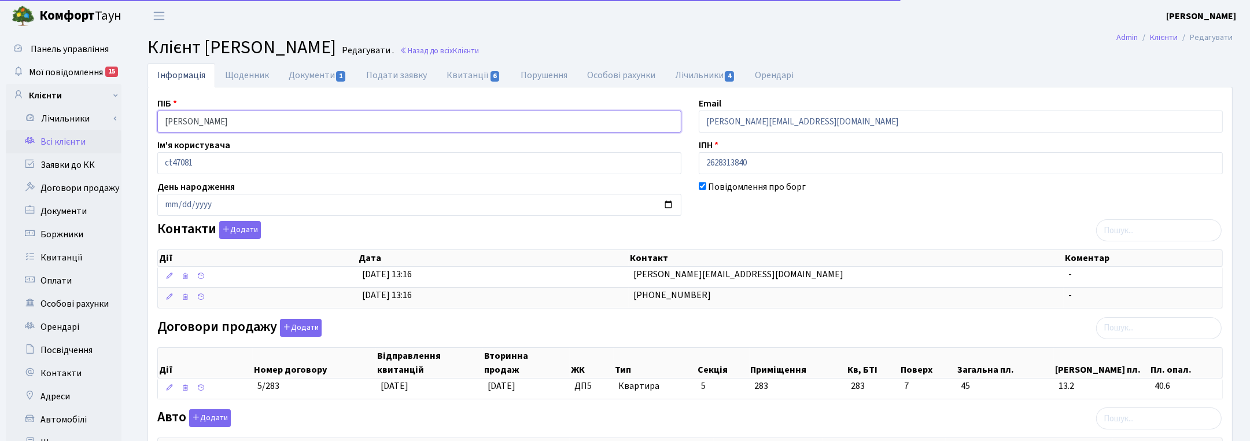
drag, startPoint x: 289, startPoint y: 124, endPoint x: 149, endPoint y: 124, distance: 139.9
click at [149, 124] on div "ПІБ [PERSON_NAME]" at bounding box center [419, 115] width 541 height 36
